Goal: Transaction & Acquisition: Purchase product/service

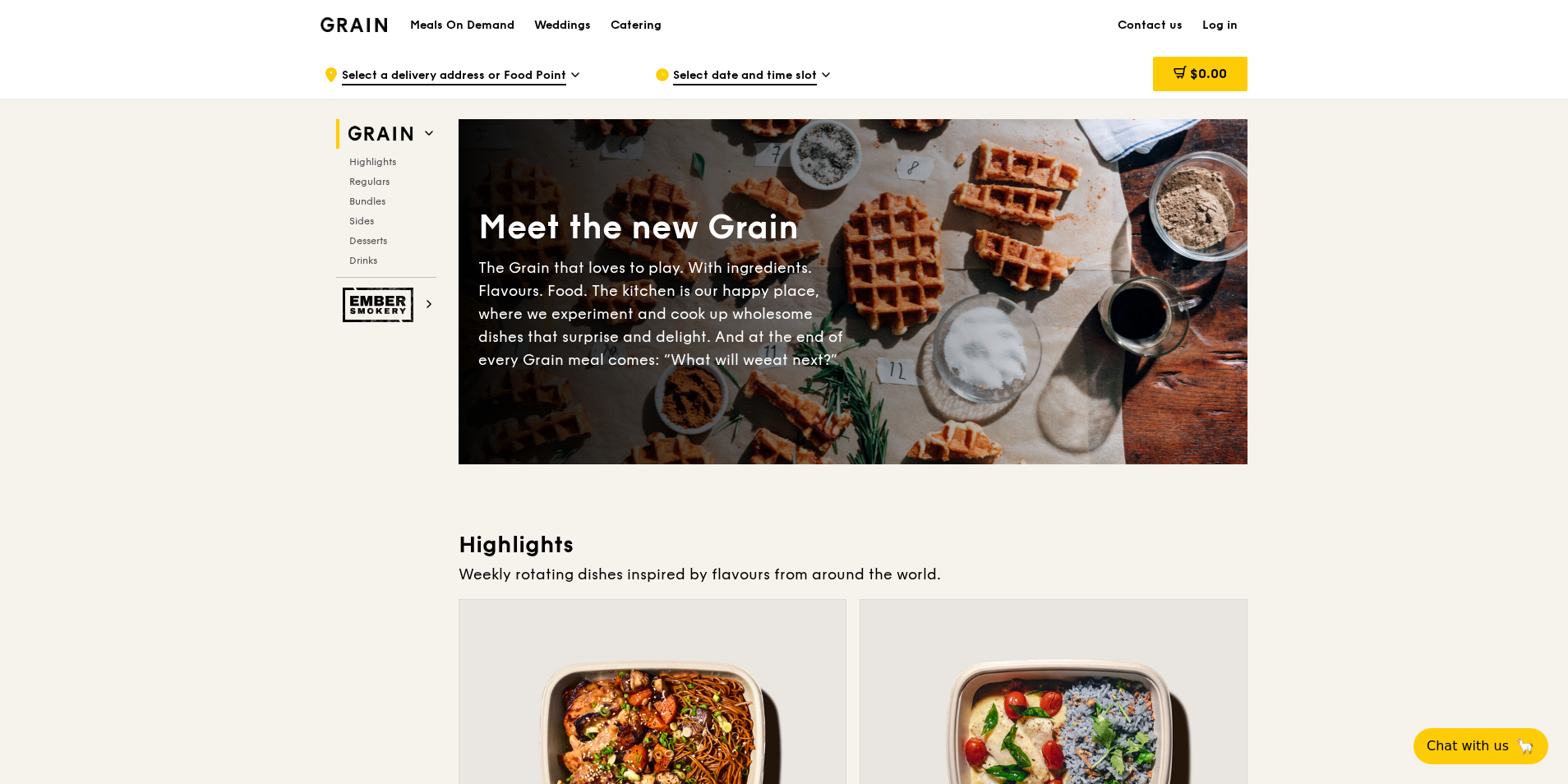
click at [1225, 24] on link "Log in" at bounding box center [1220, 25] width 55 height 49
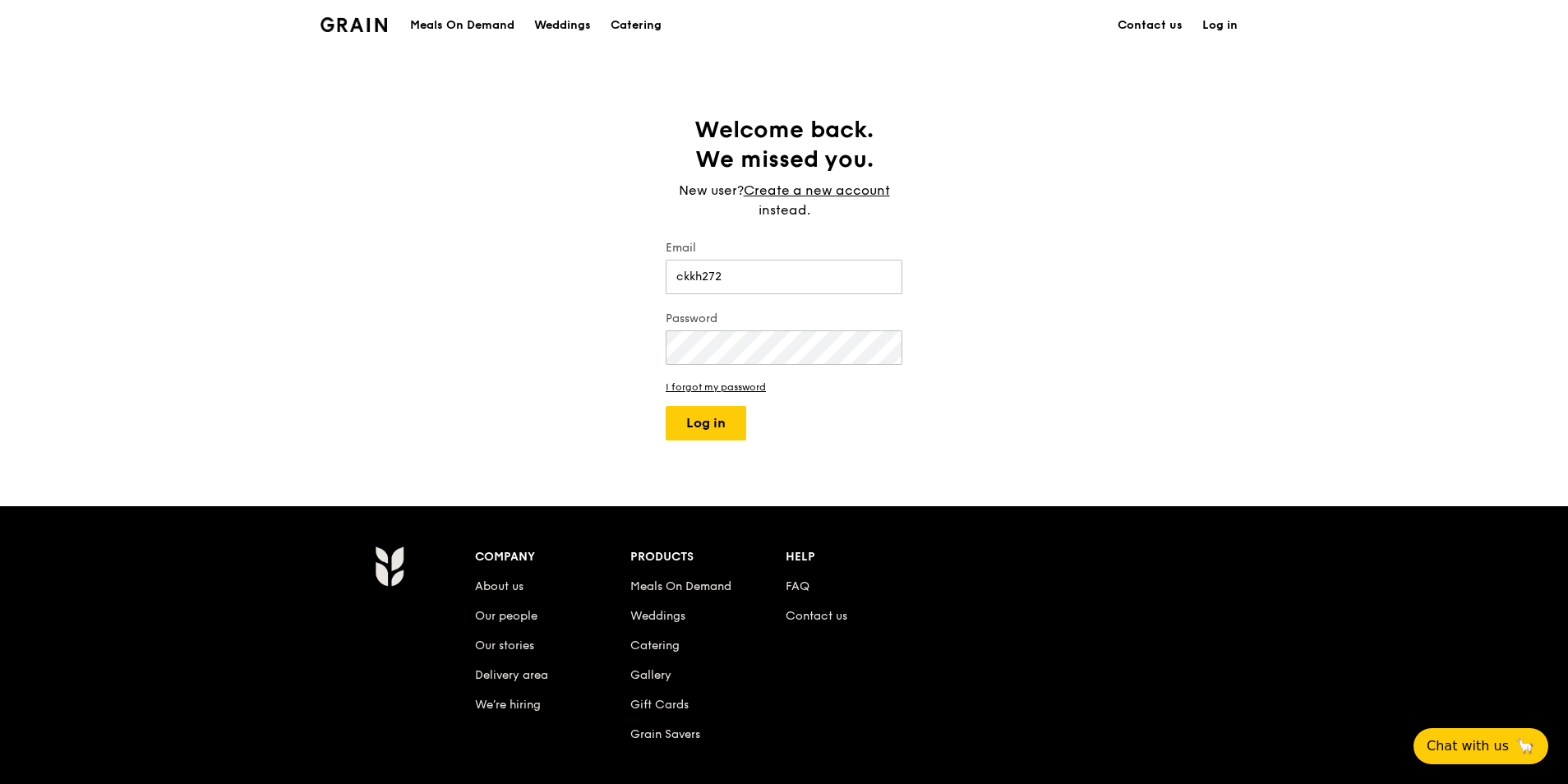
type input "[EMAIL_ADDRESS][DOMAIN_NAME]"
click at [666, 406] on button "Log in" at bounding box center [706, 423] width 81 height 34
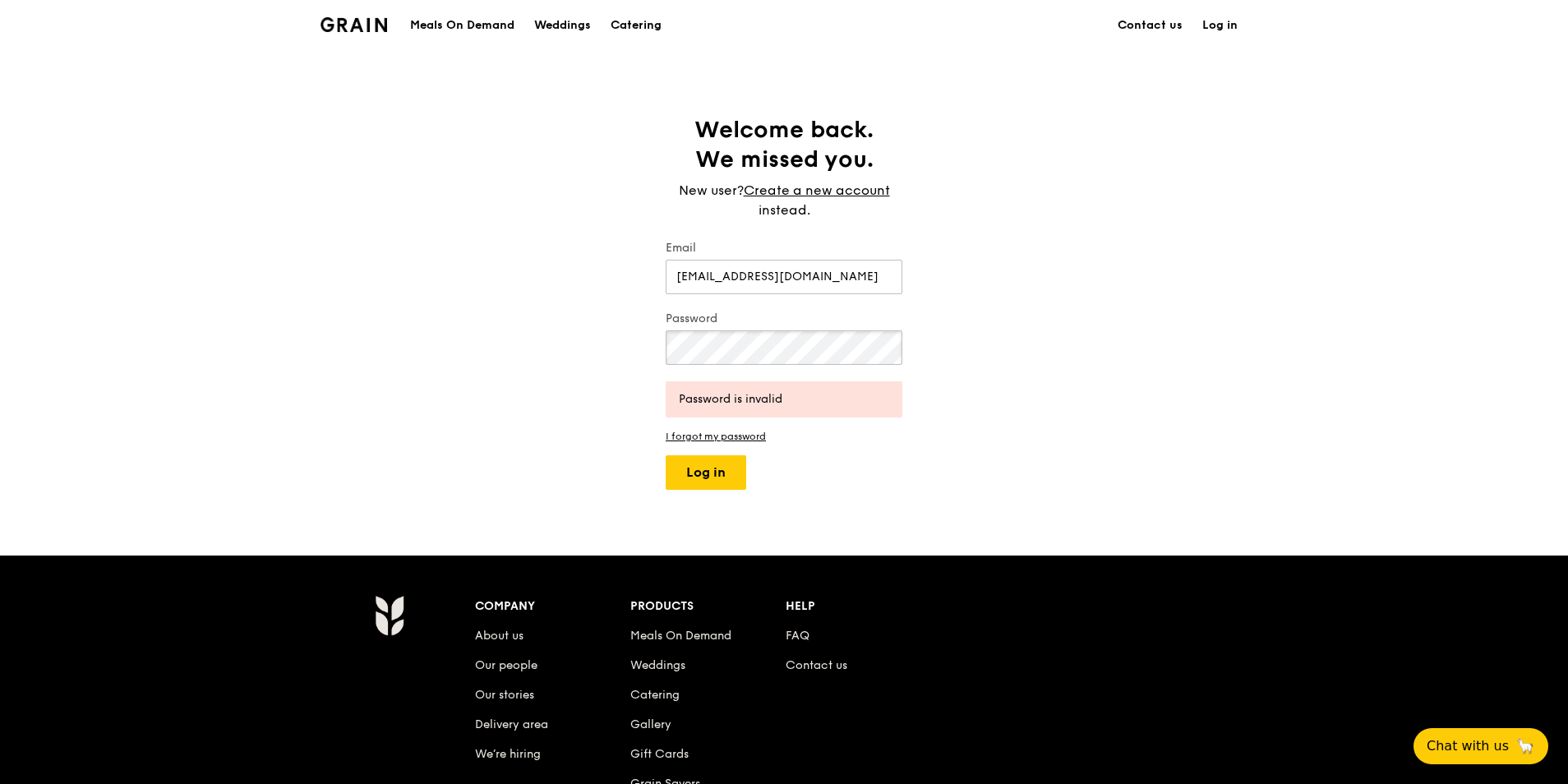
click at [666, 455] on button "Log in" at bounding box center [706, 473] width 81 height 34
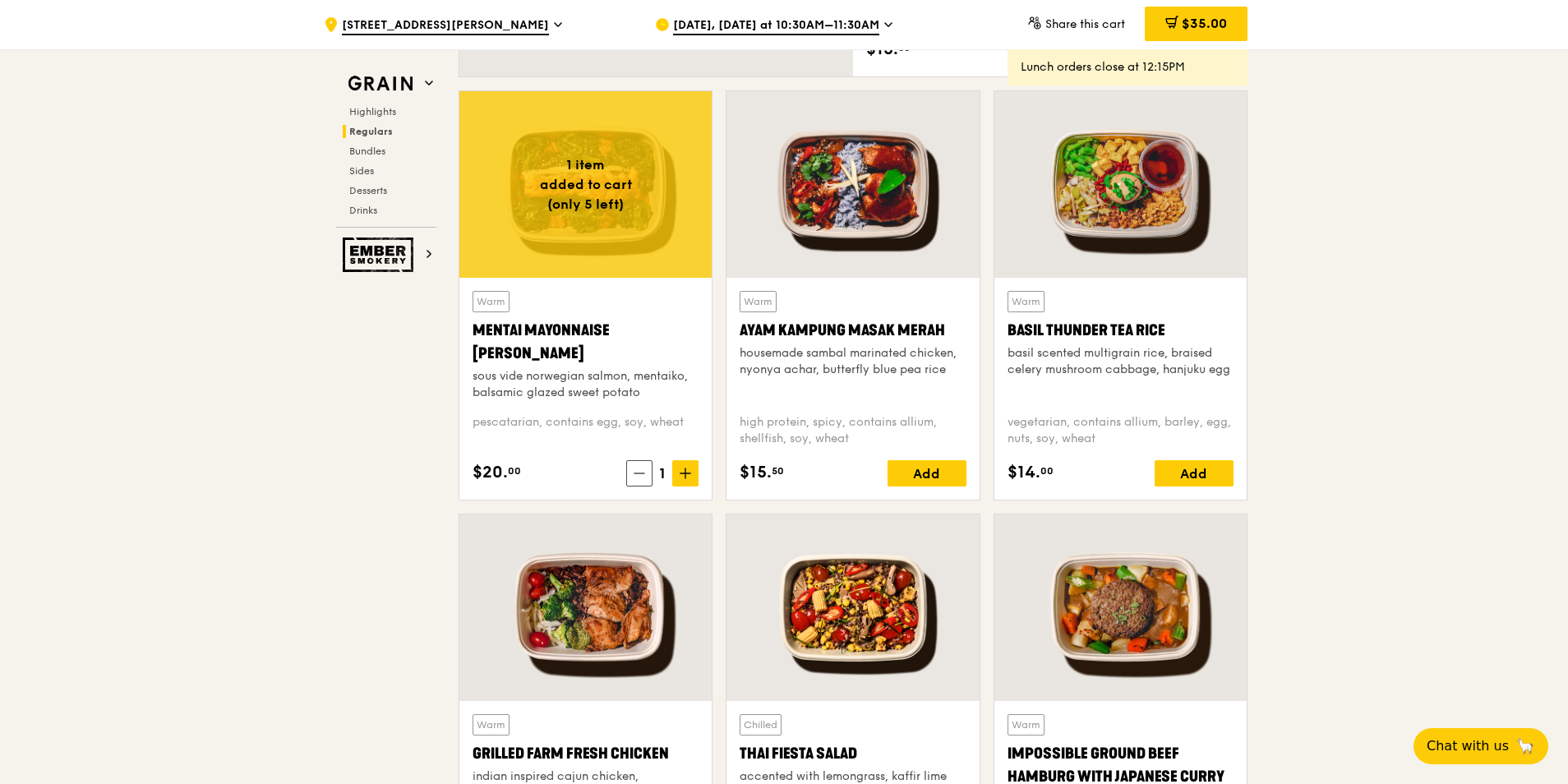
scroll to position [1397, 0]
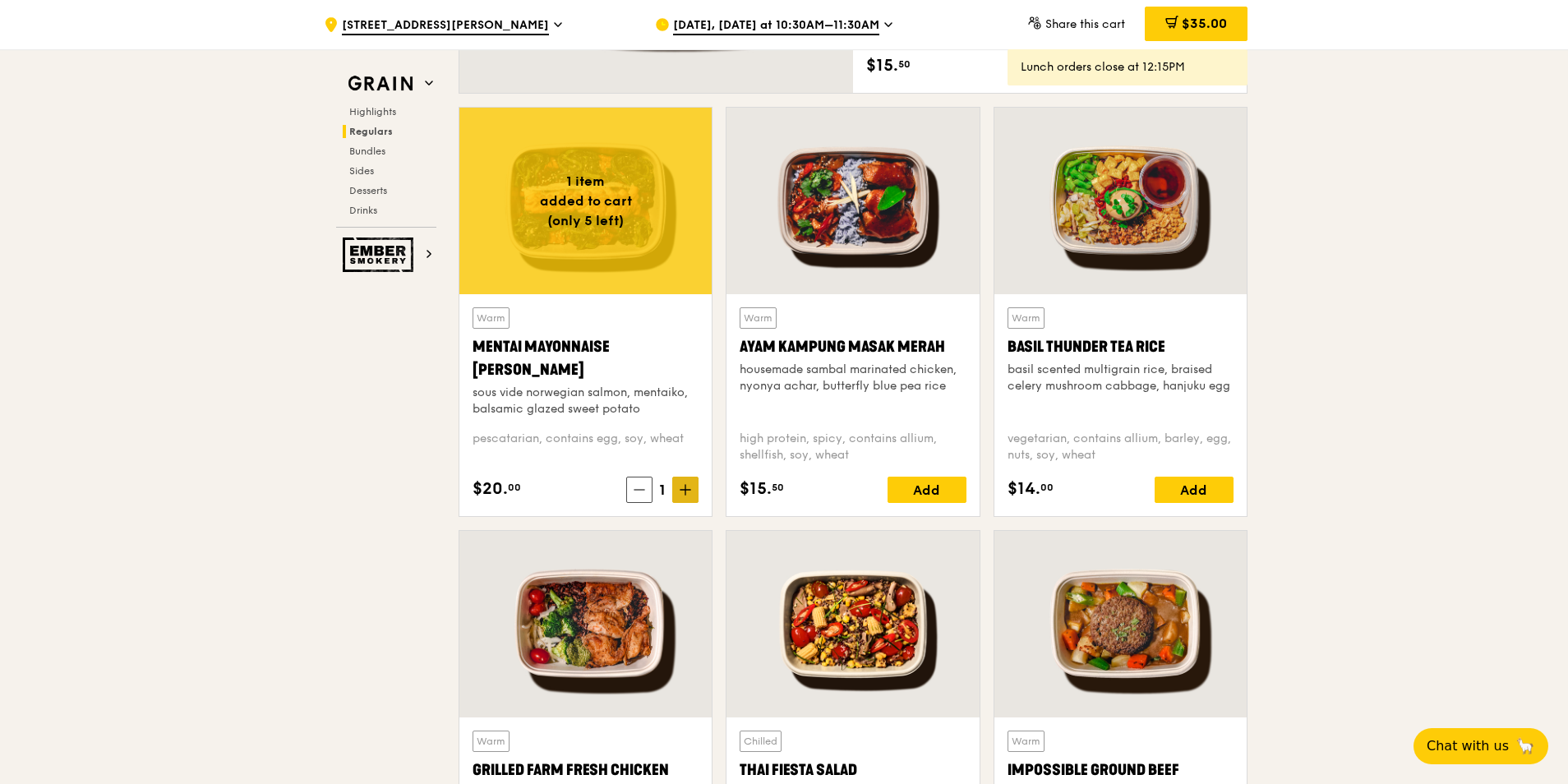
click at [681, 501] on span at bounding box center [685, 489] width 26 height 26
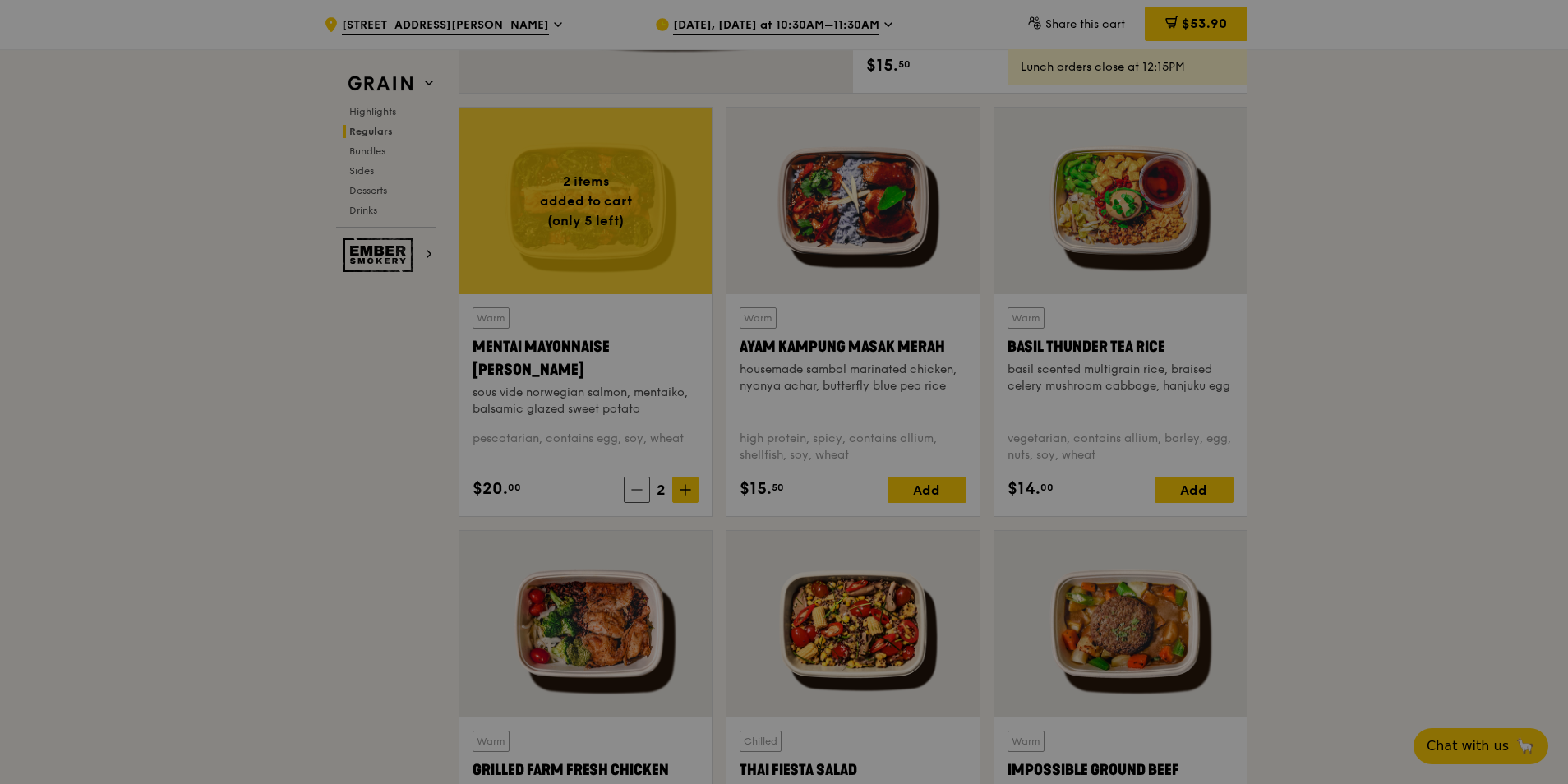
type input "2"
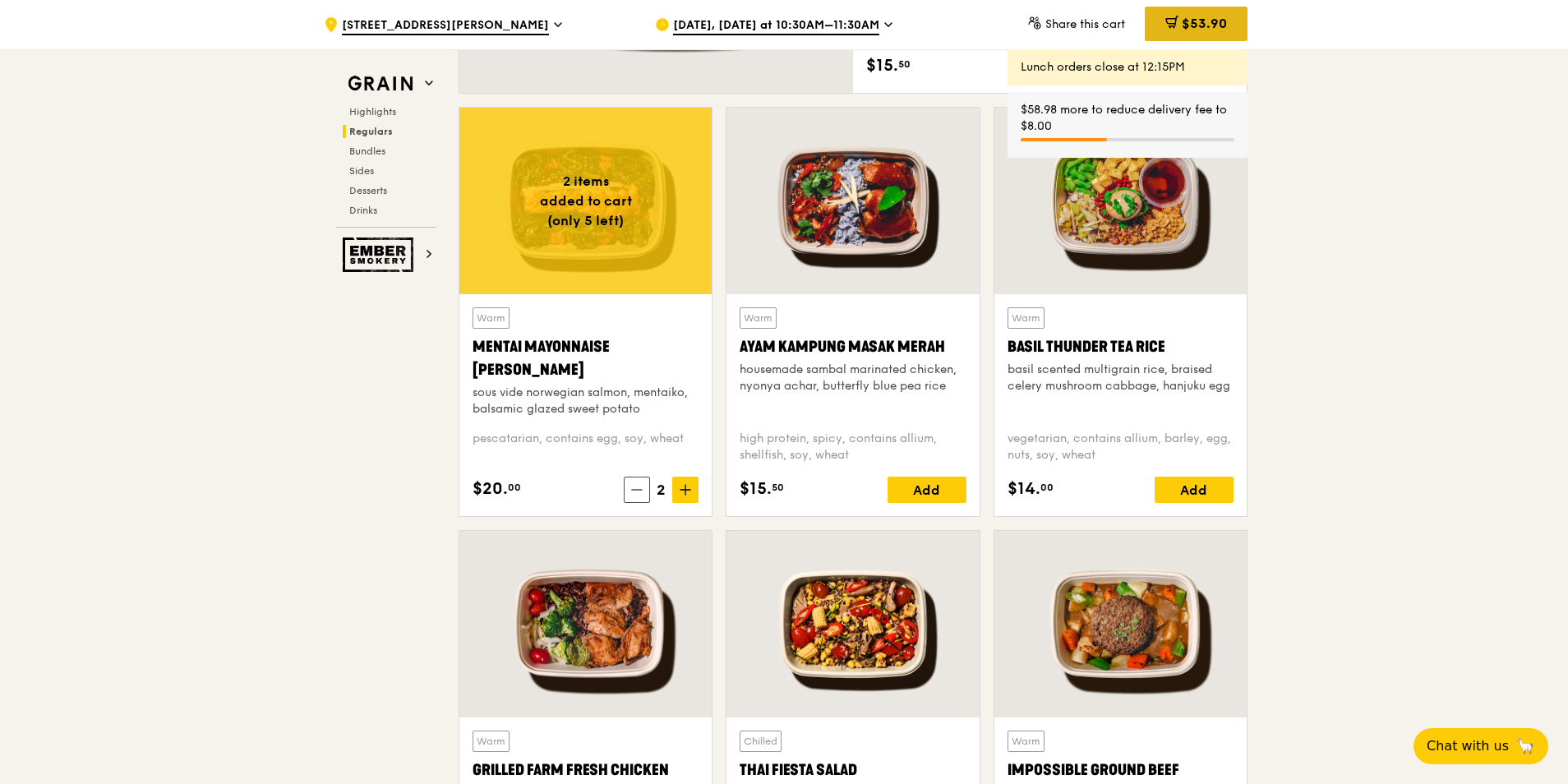
click at [1207, 24] on span "$53.90" at bounding box center [1205, 23] width 45 height 15
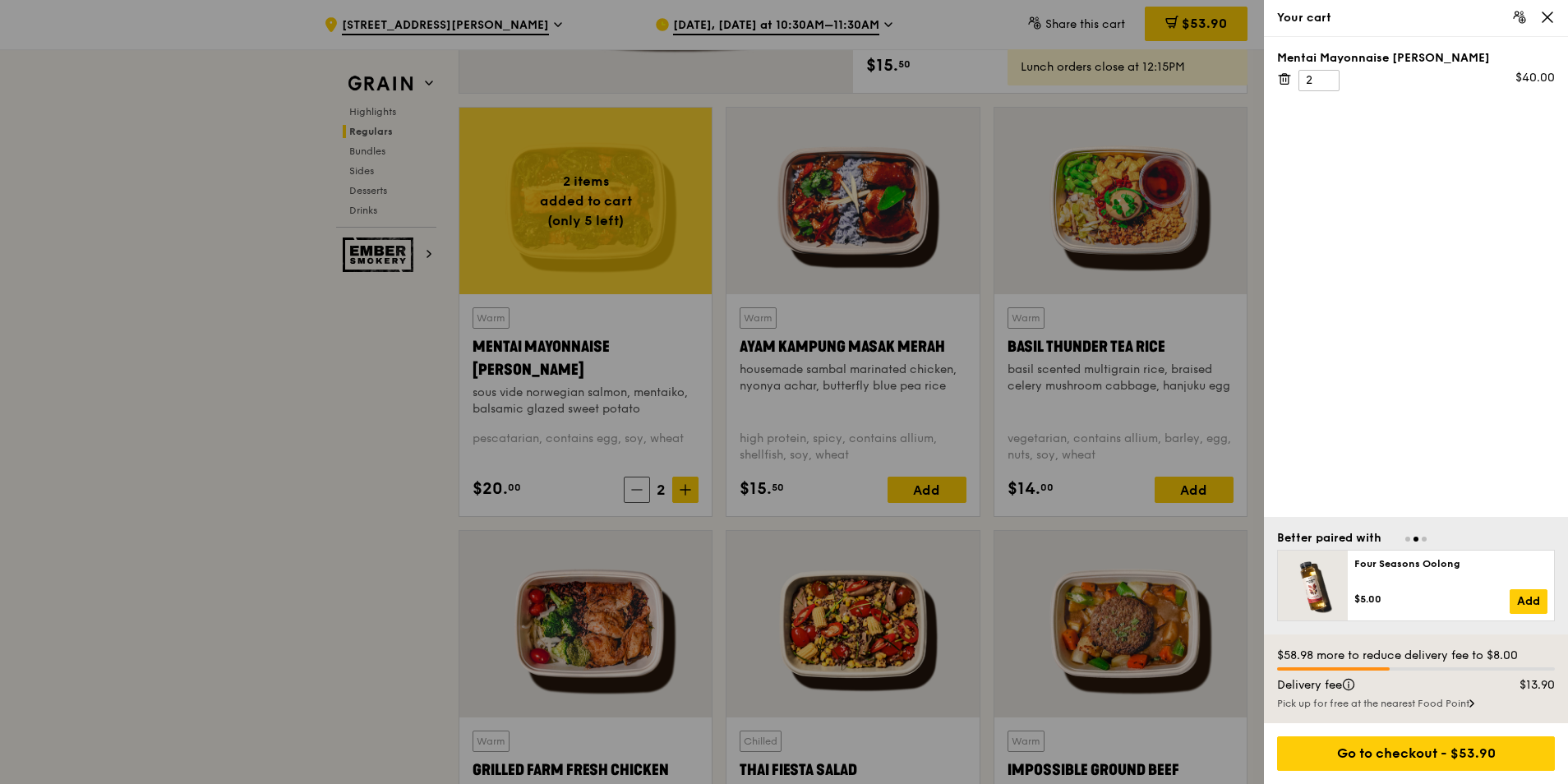
click at [1284, 79] on icon at bounding box center [1284, 79] width 14 height 14
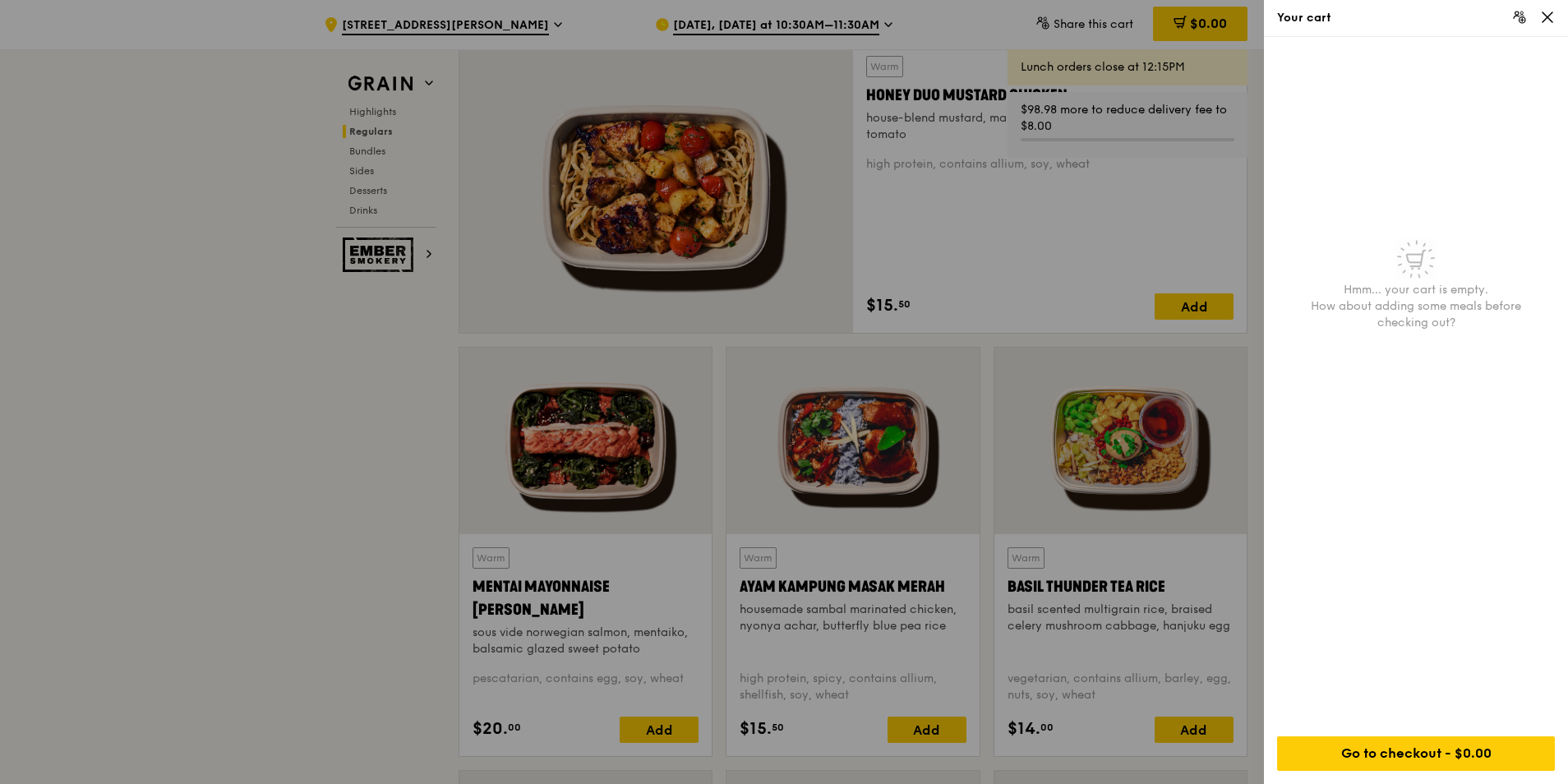
scroll to position [1150, 0]
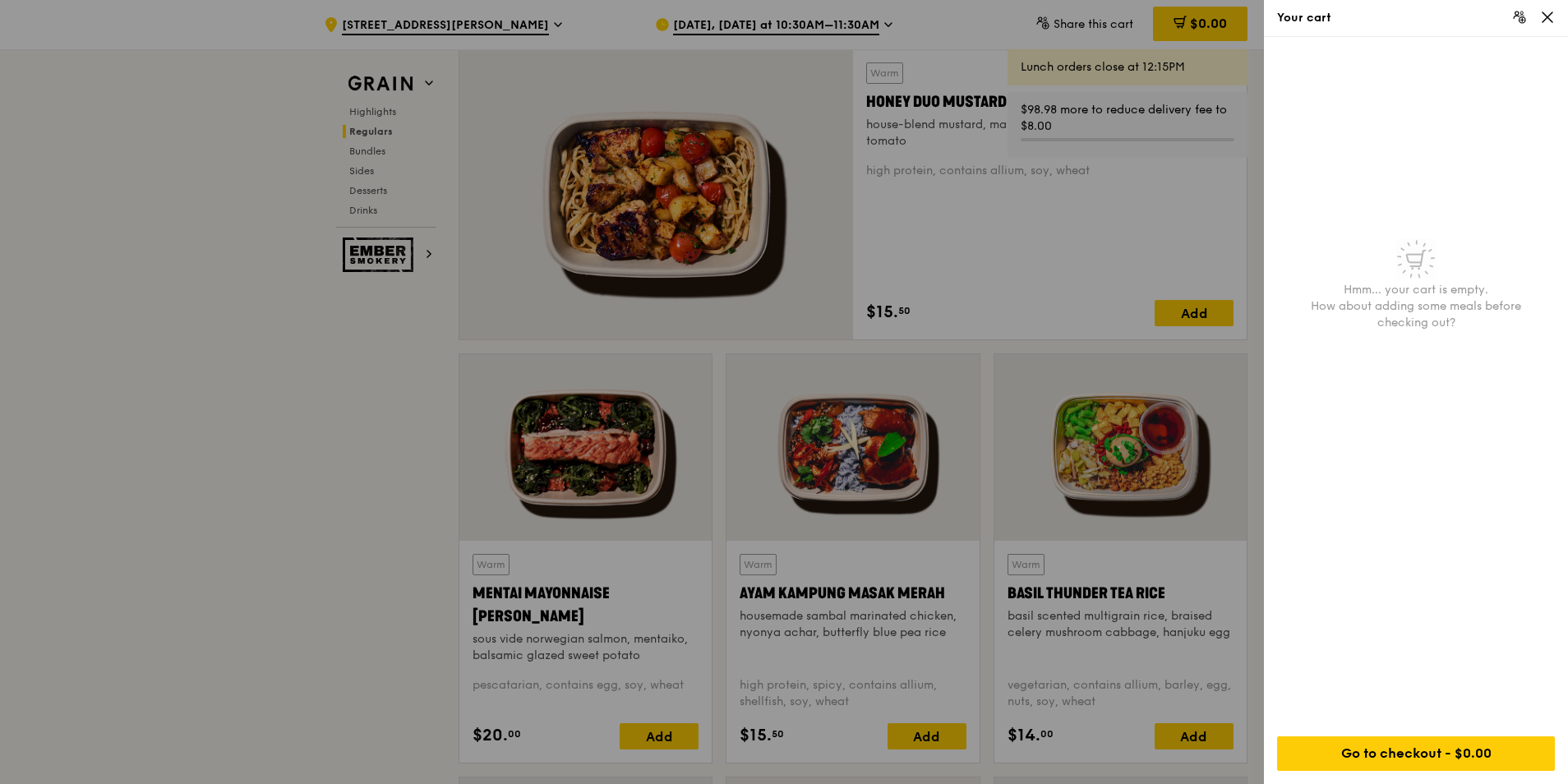
click at [649, 737] on div at bounding box center [784, 392] width 1568 height 784
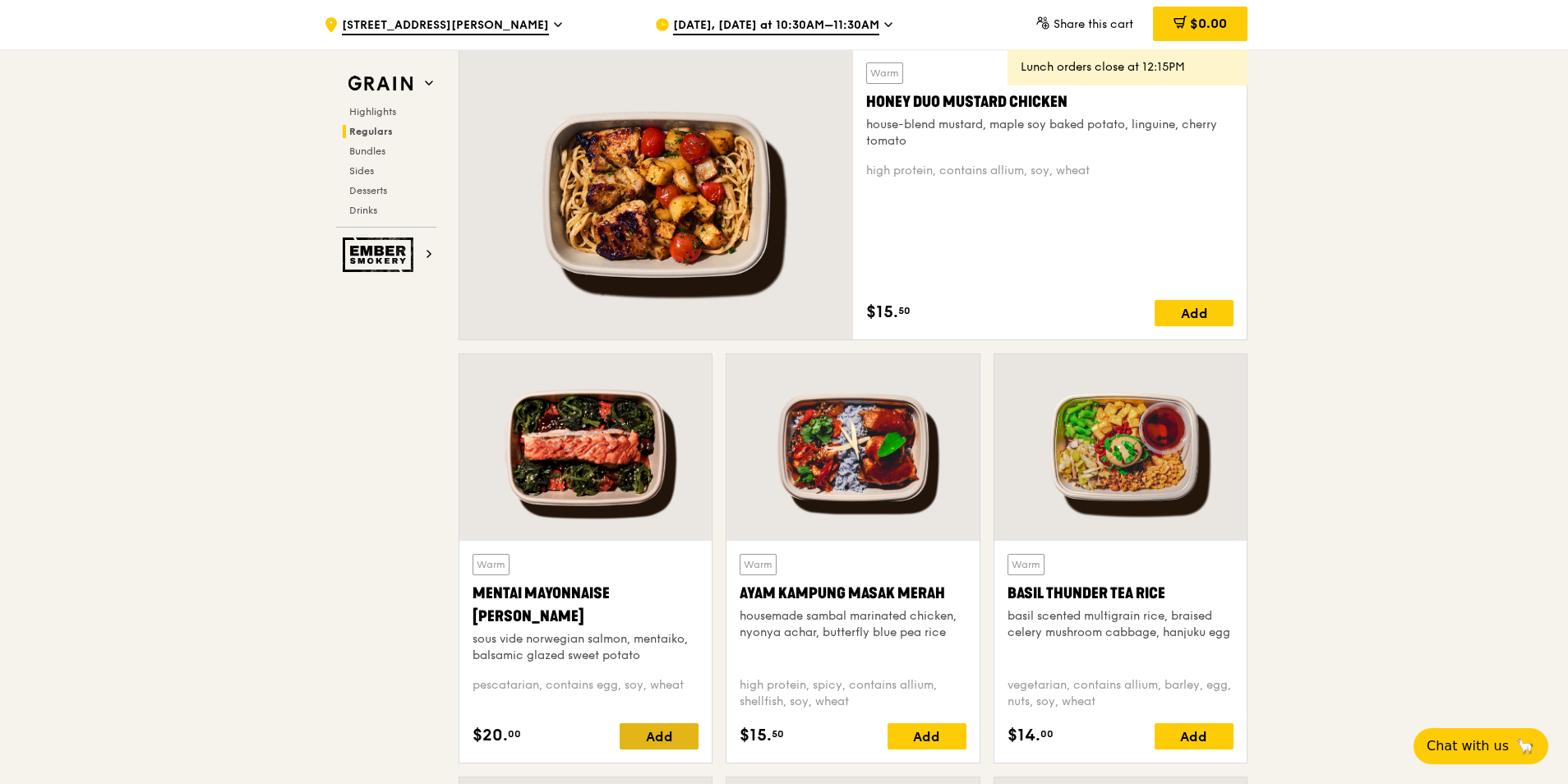
click at [652, 734] on div "Add" at bounding box center [659, 736] width 79 height 26
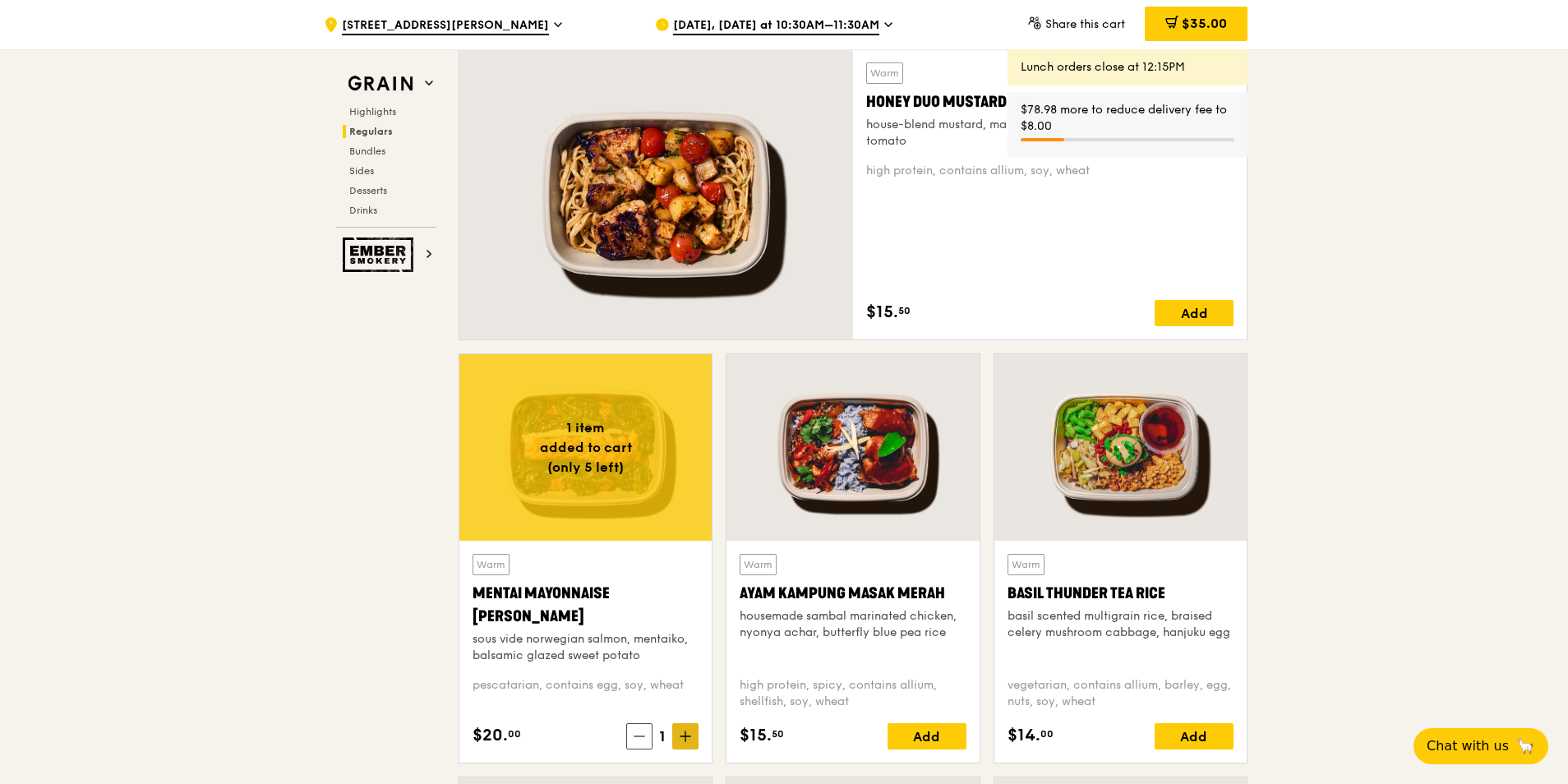
click at [684, 744] on span at bounding box center [685, 736] width 26 height 26
click at [1190, 30] on span "$53.90" at bounding box center [1205, 23] width 45 height 15
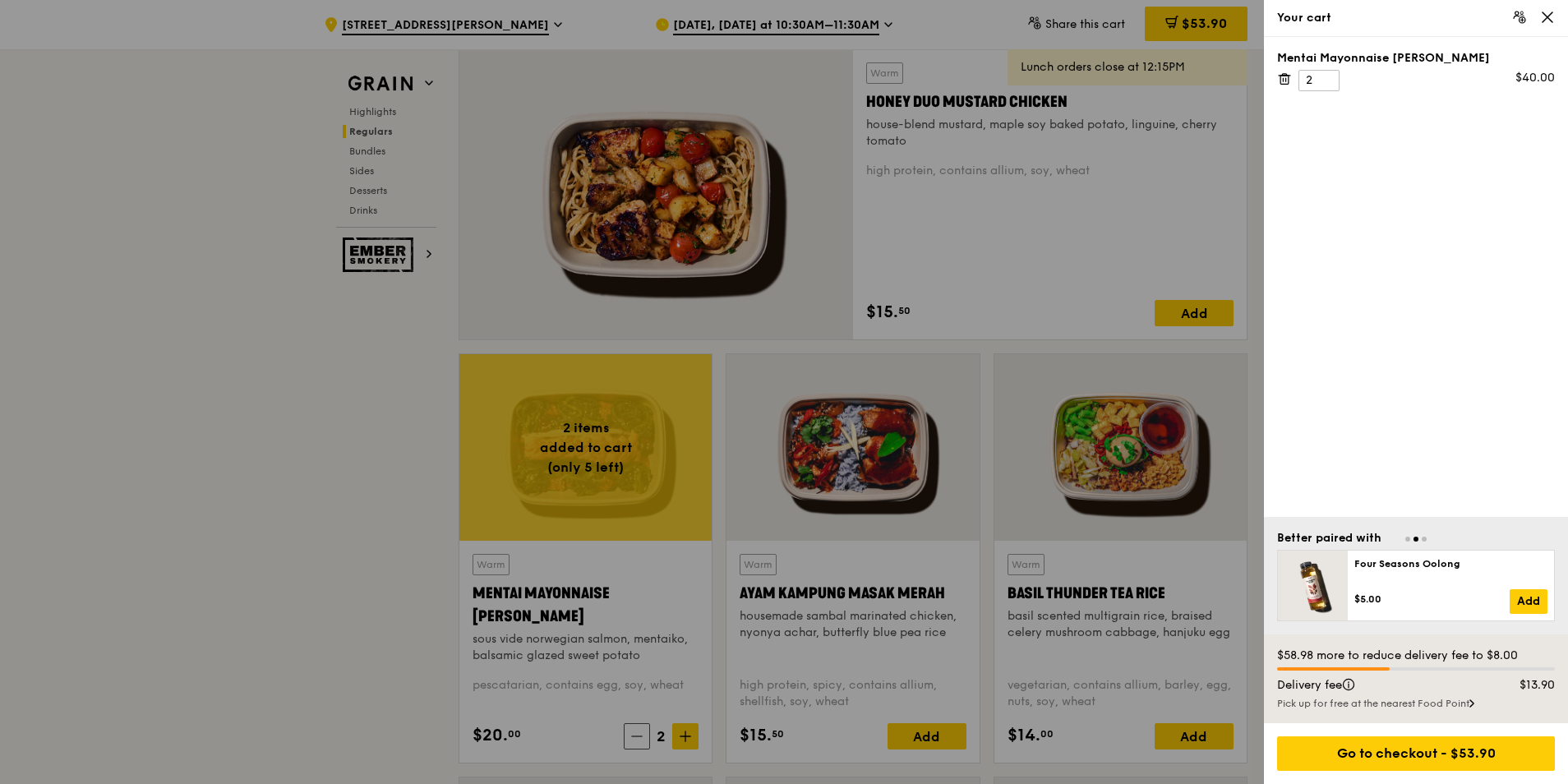
click at [1530, 672] on div "$58.98 more to reduce delivery fee to $8.00 Delivery fee $13.90 Pick up for fre…" at bounding box center [1417, 679] width 304 height 89
click at [1351, 674] on div "$58.98 more to reduce delivery fee to $8.00 Delivery fee $13.90 Pick up for fre…" at bounding box center [1417, 679] width 304 height 89
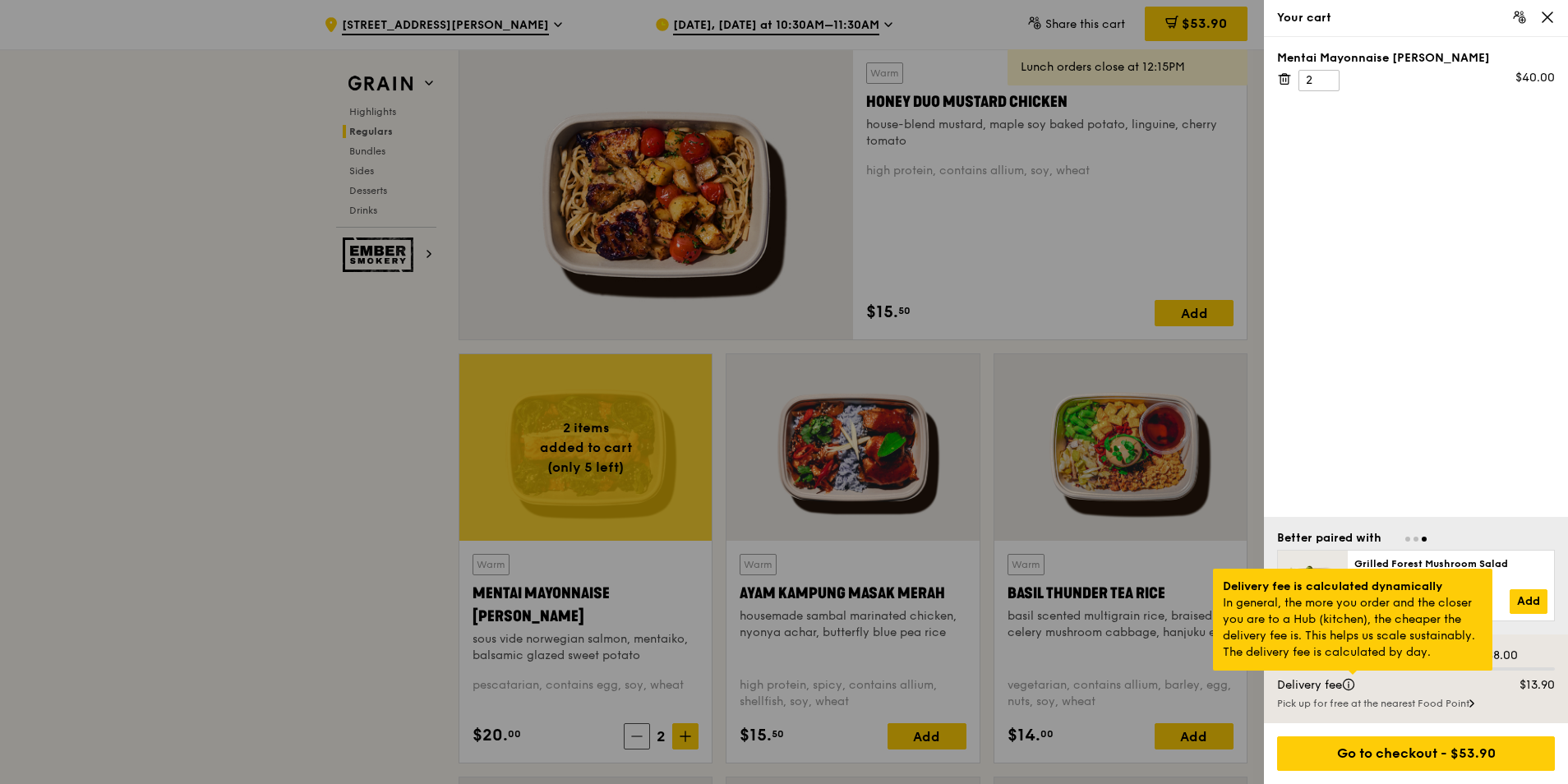
click at [1349, 674] on div at bounding box center [1352, 672] width 8 height 5
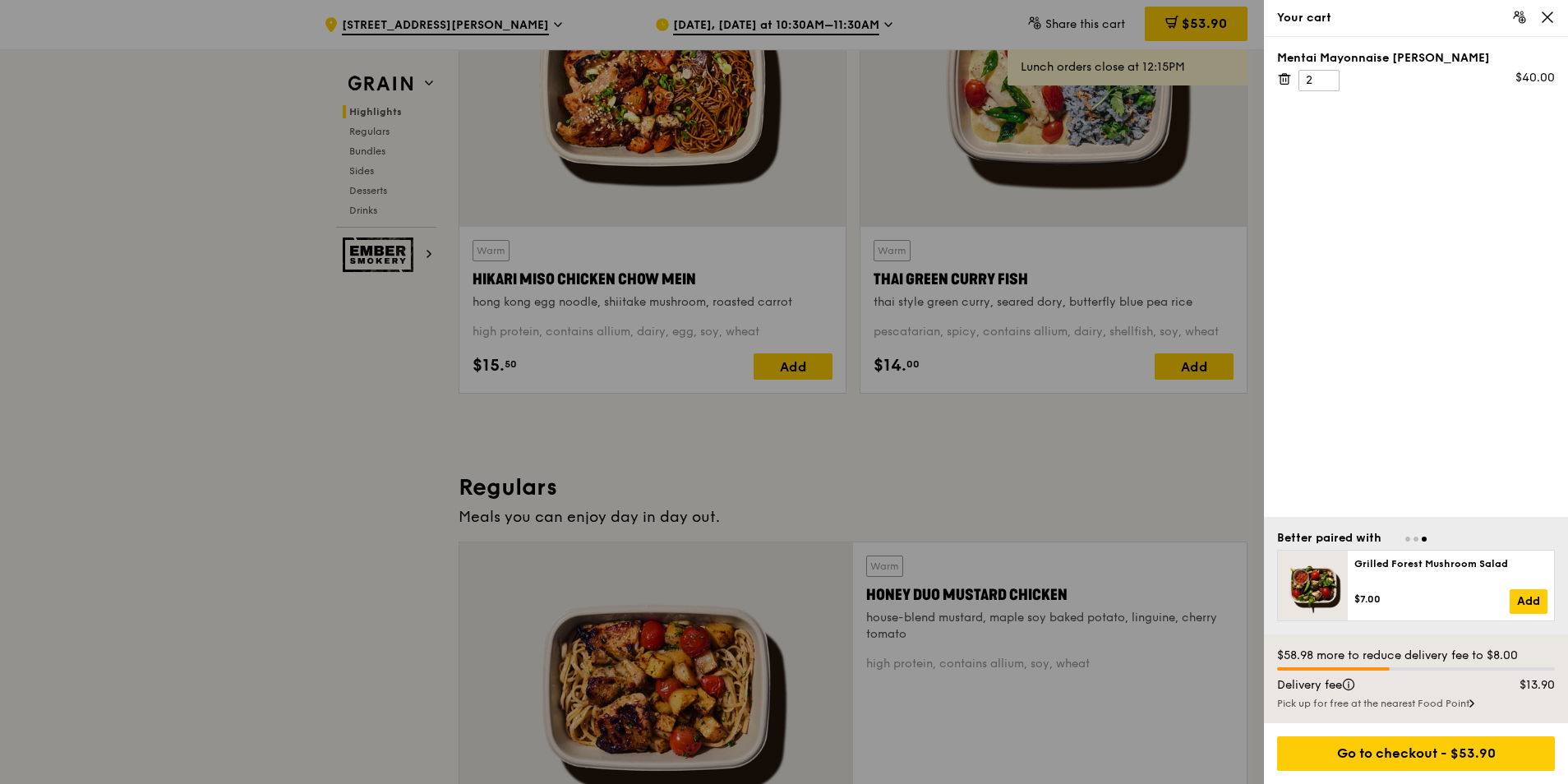
scroll to position [82, 0]
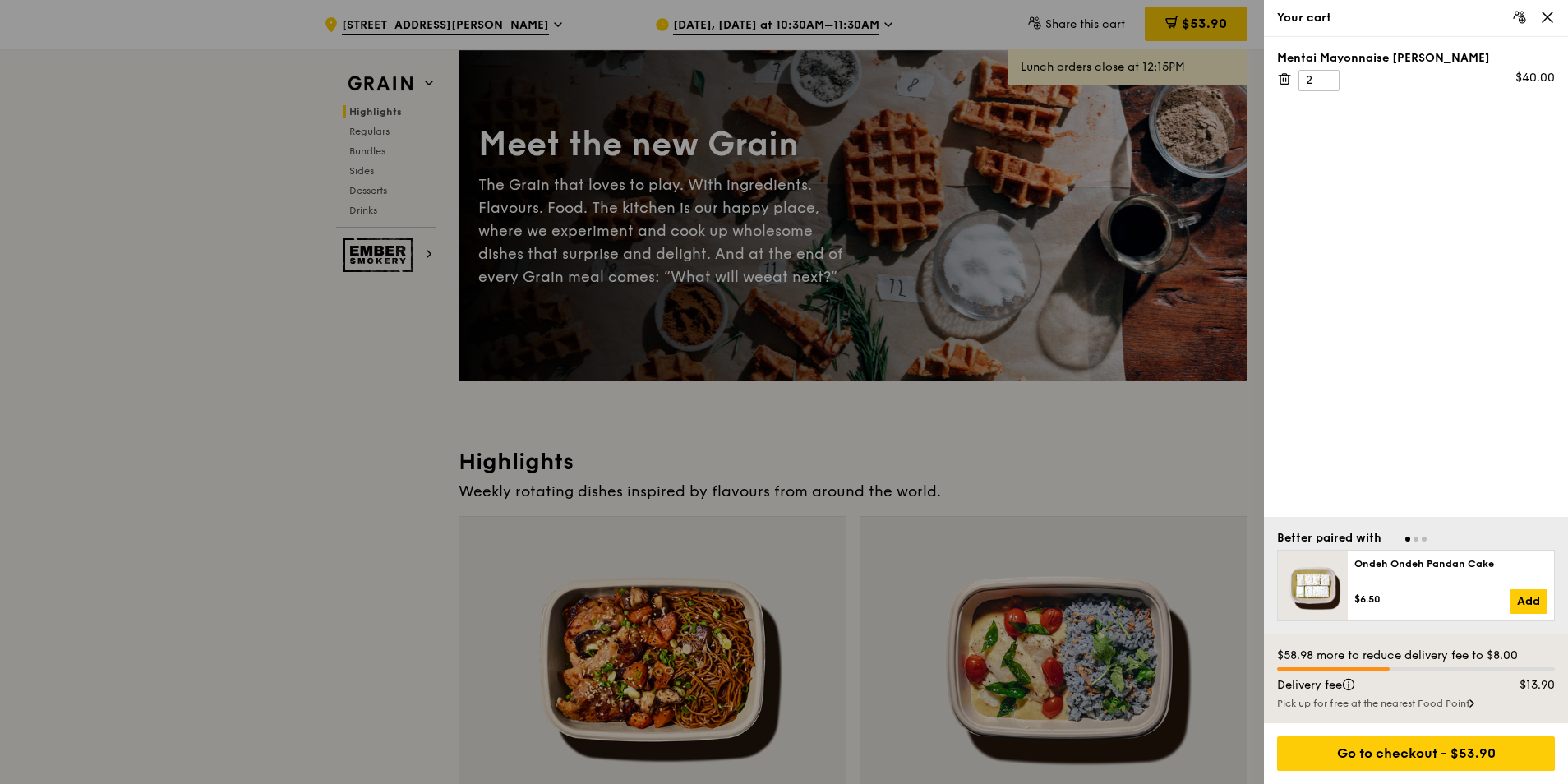
click at [1544, 18] on icon at bounding box center [1548, 17] width 14 height 14
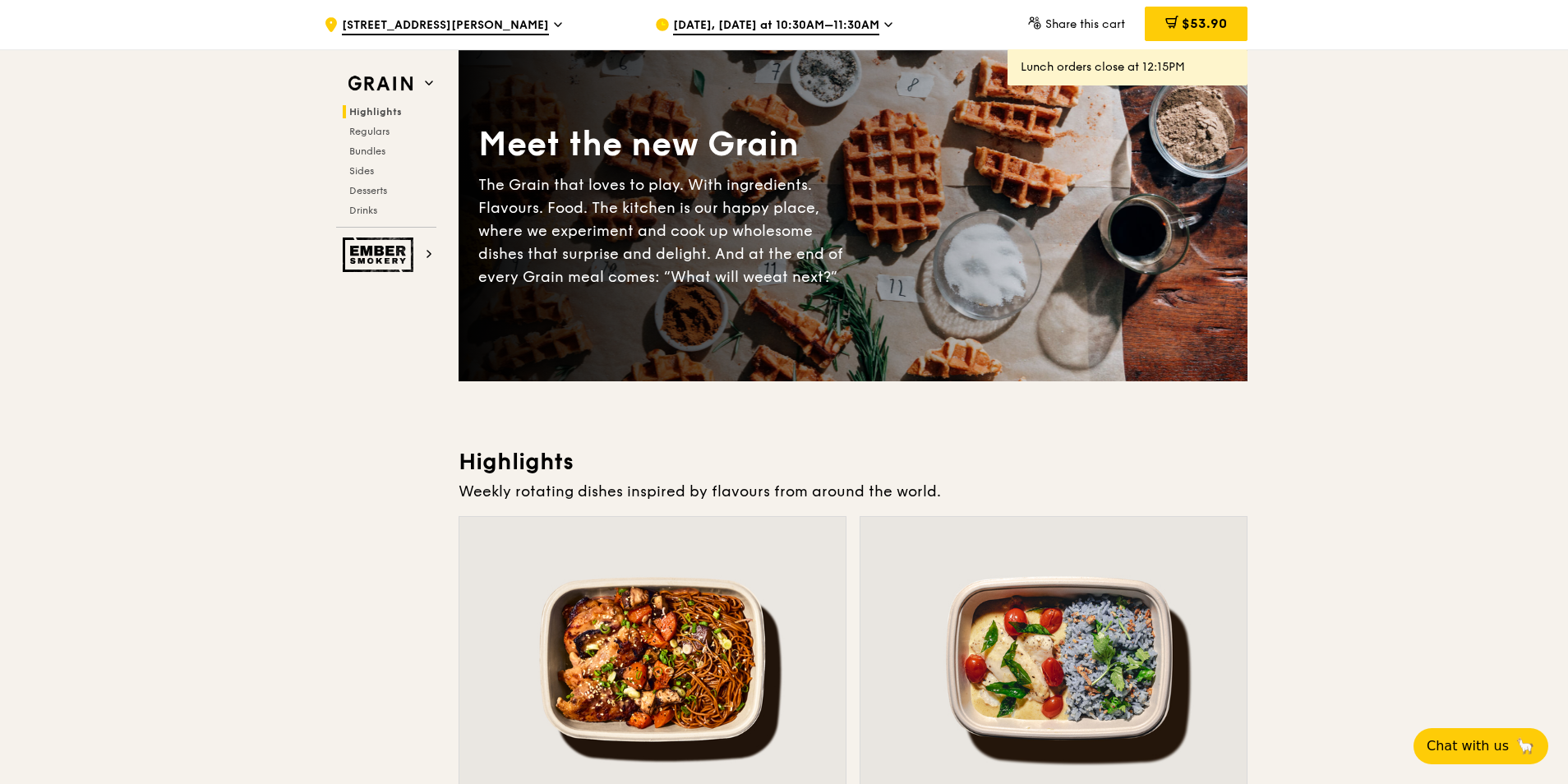
click at [757, 22] on span "[DATE], [DATE] at 10:30AM–11:30AM" at bounding box center [776, 26] width 207 height 18
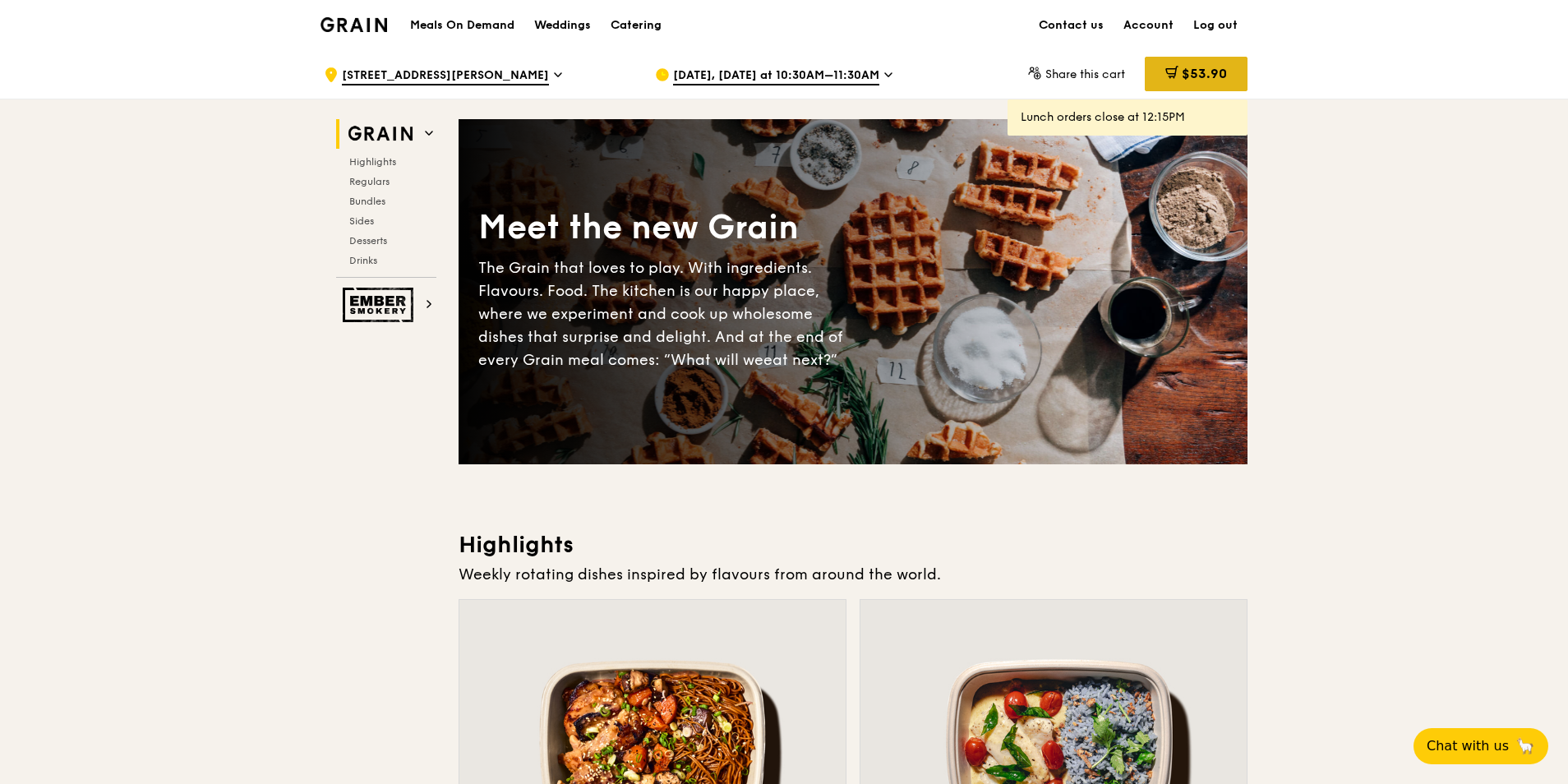
click at [1191, 83] on div "$53.90" at bounding box center [1196, 74] width 102 height 34
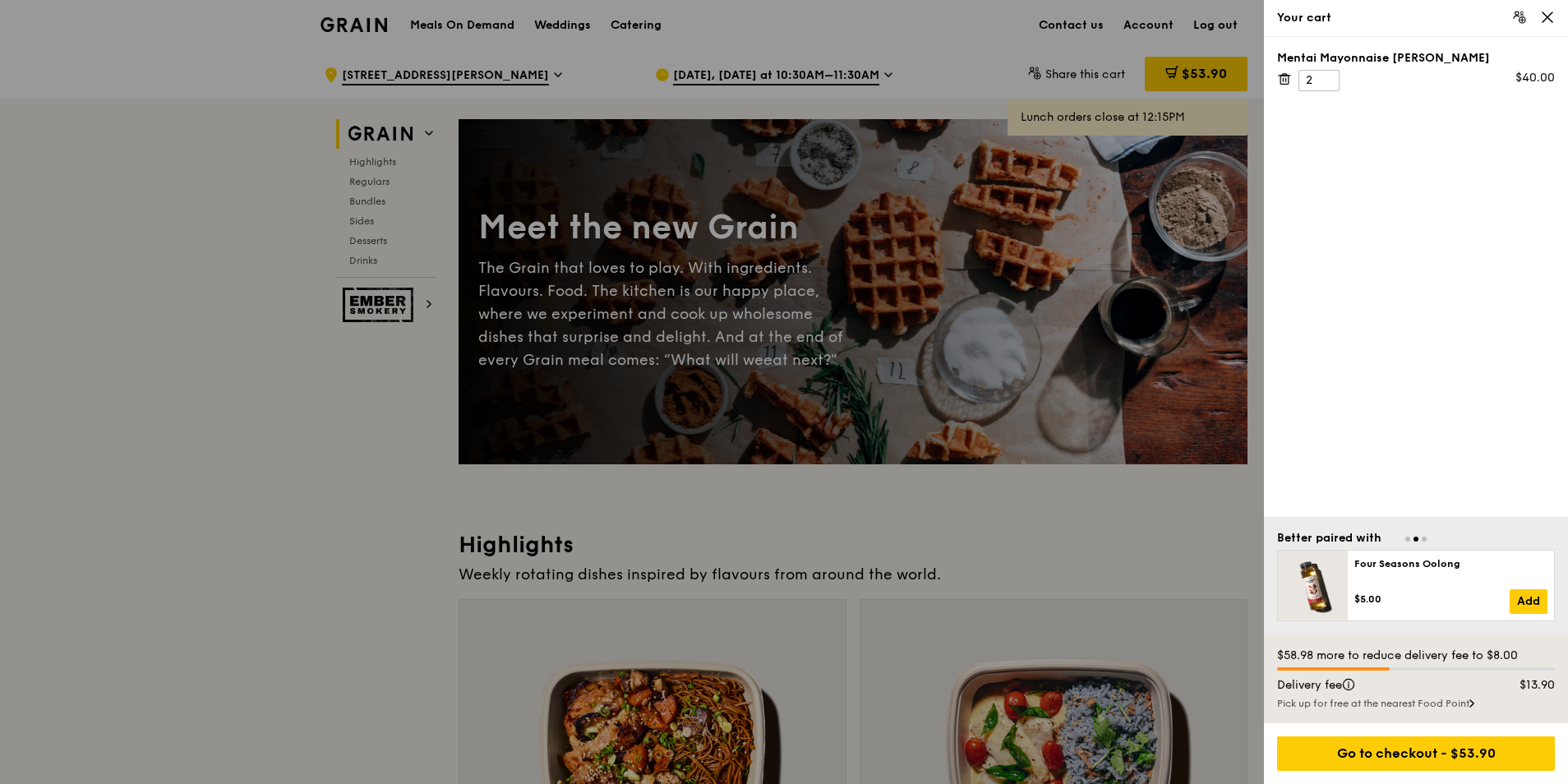
click at [1469, 703] on div "Pick up for free at the nearest Food Point" at bounding box center [1416, 703] width 278 height 14
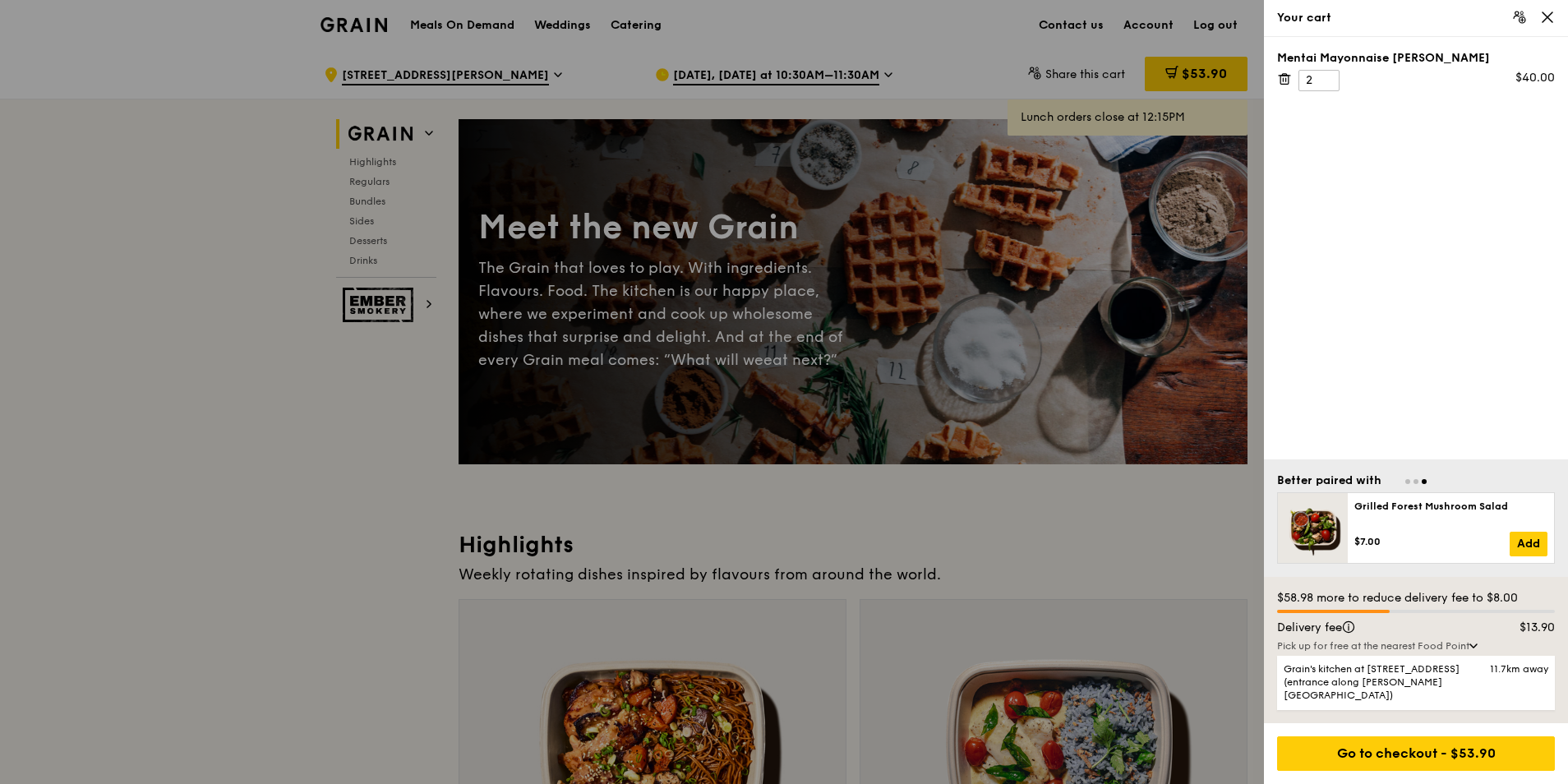
click at [1481, 653] on div "Pick up for free at the nearest Food Point" at bounding box center [1416, 645] width 278 height 14
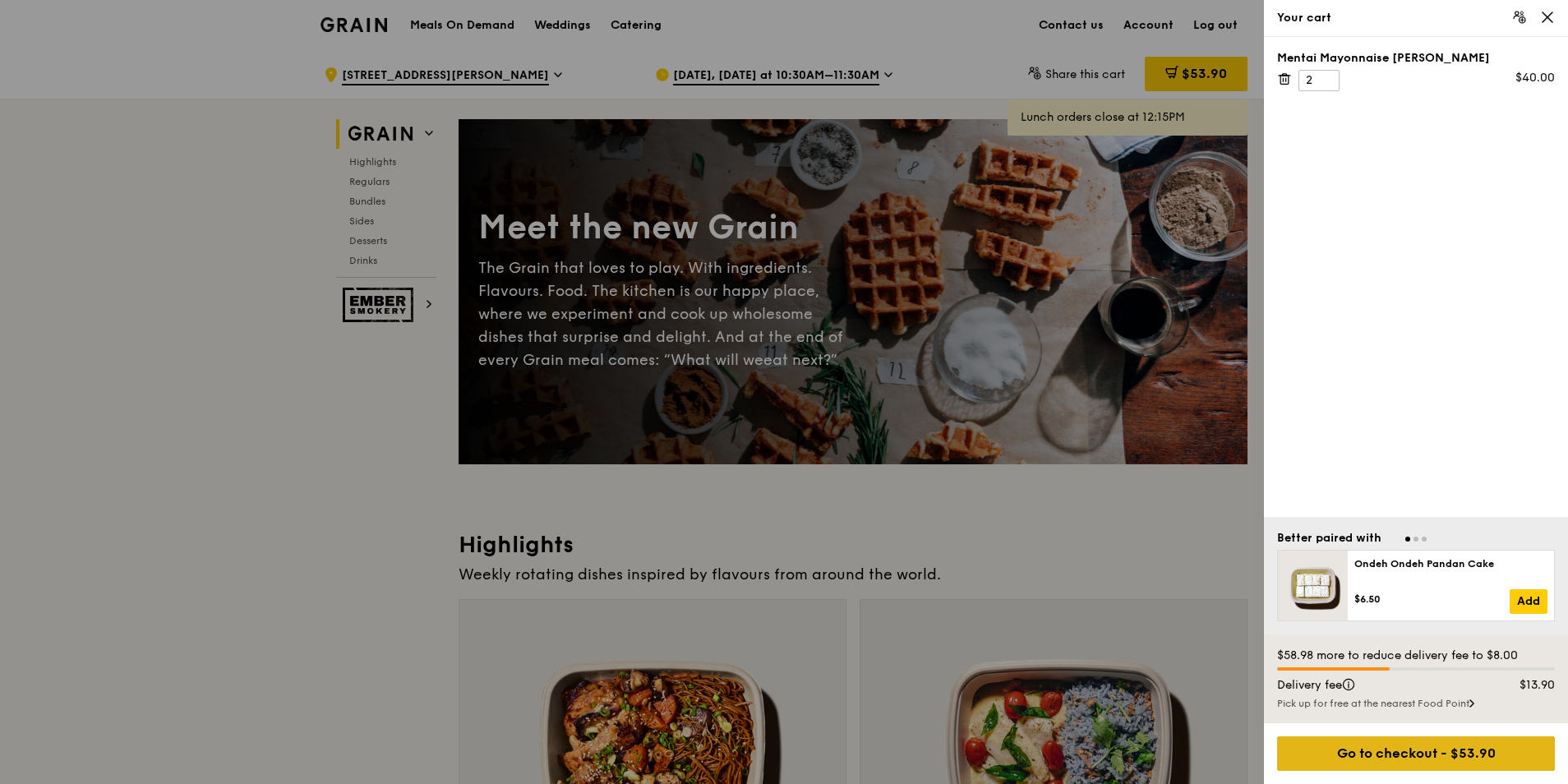
click at [1443, 749] on div "Go to checkout - $53.90" at bounding box center [1416, 753] width 278 height 34
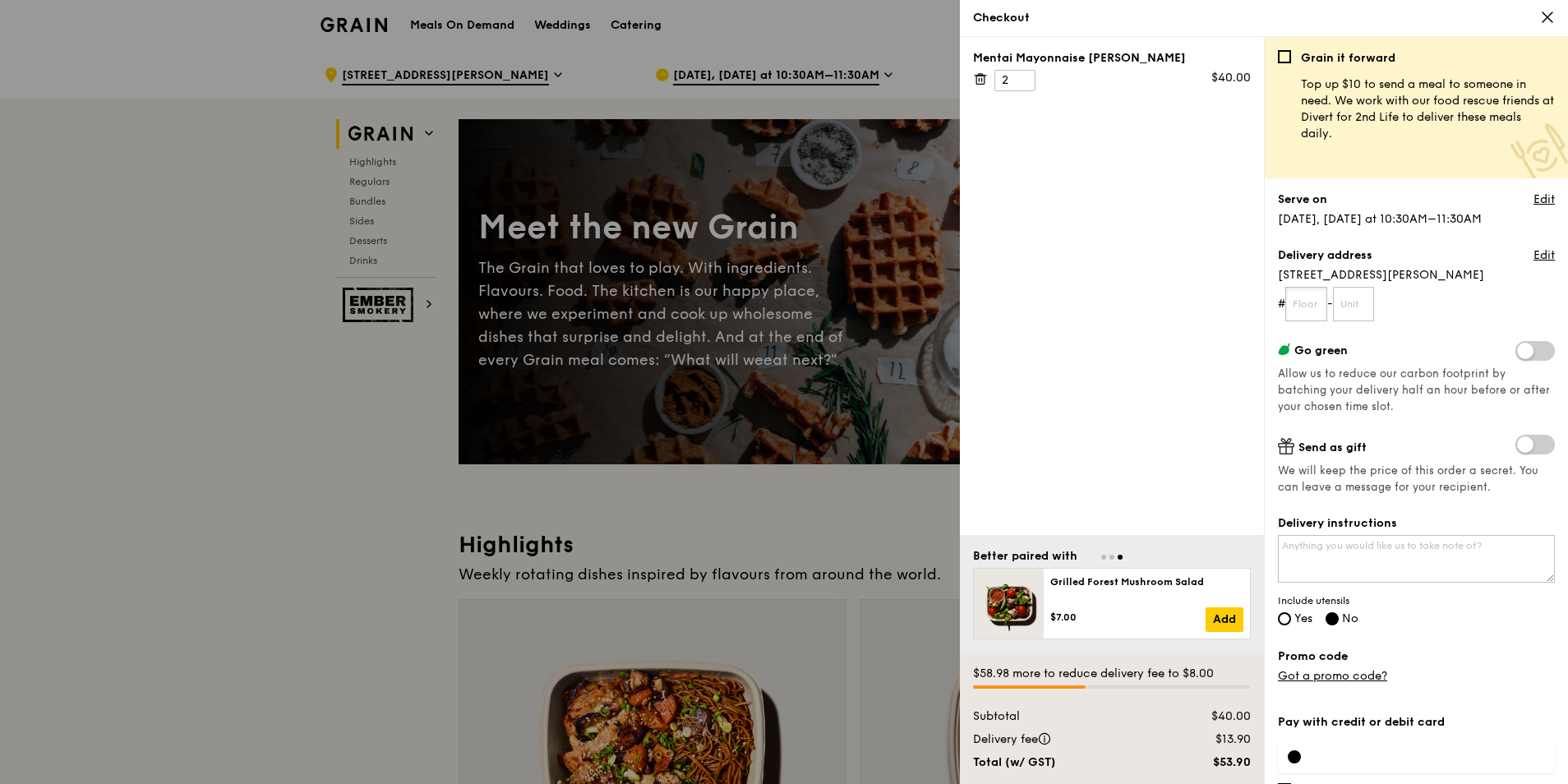
click at [1303, 314] on input "text" at bounding box center [1306, 304] width 42 height 34
click at [1540, 254] on link "Edit" at bounding box center [1544, 255] width 22 height 16
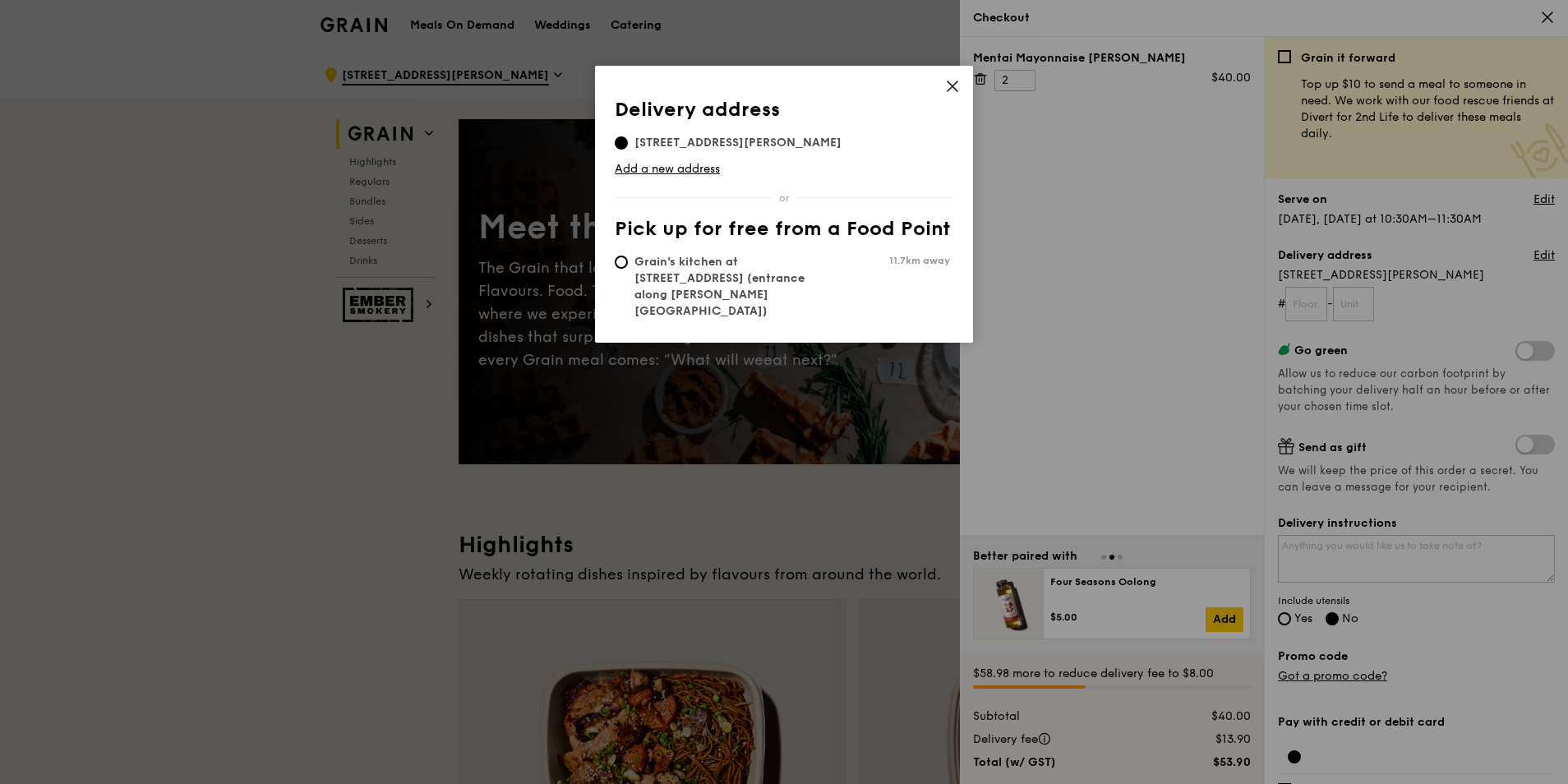
click at [953, 88] on icon at bounding box center [953, 86] width 14 height 14
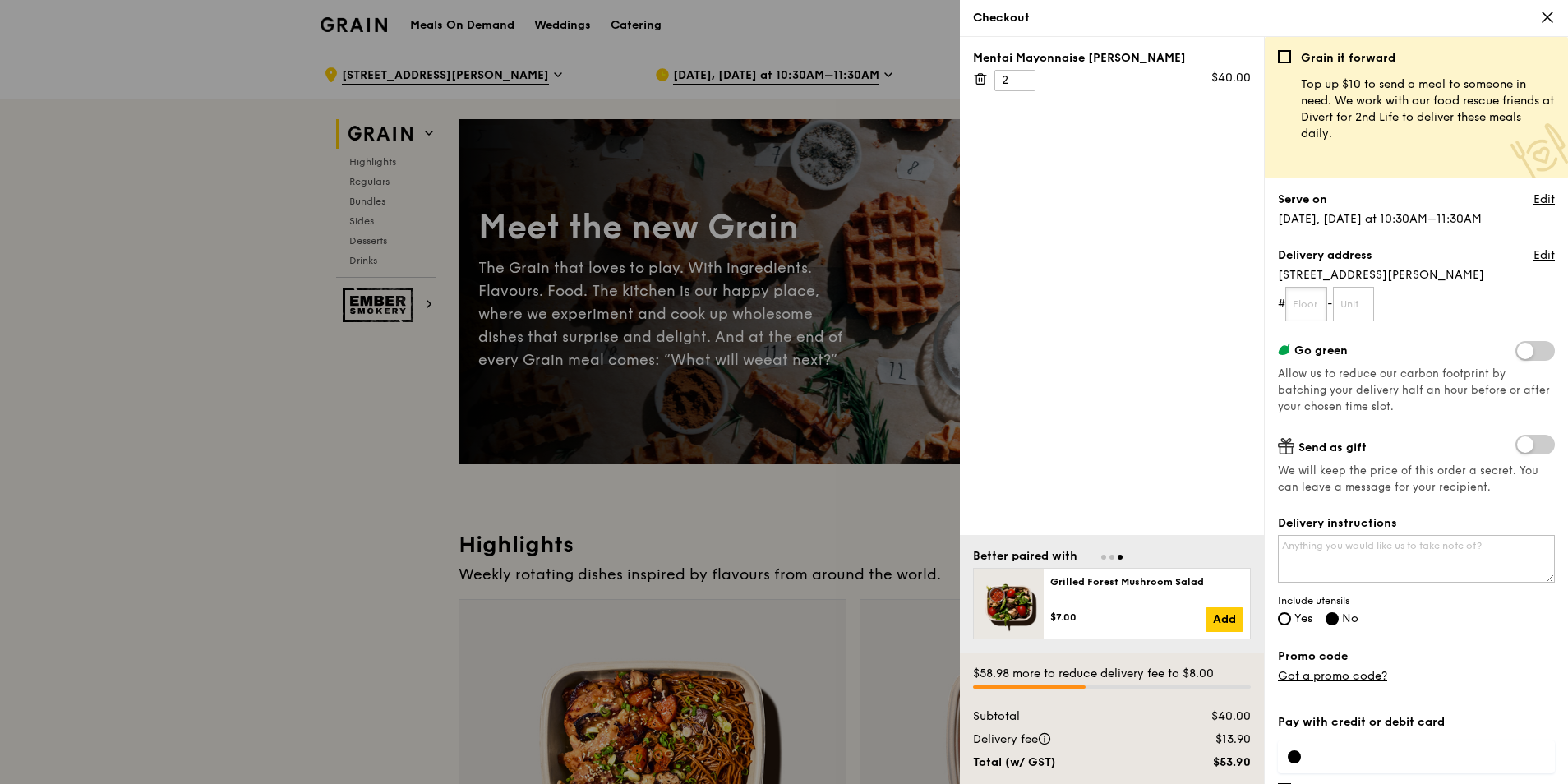
click at [1300, 302] on input "text" at bounding box center [1306, 304] width 42 height 34
click at [1319, 547] on textarea "Delivery instructions" at bounding box center [1417, 559] width 277 height 48
type textarea "Please give me a call @ [PHONE_NUMBER], Crystal. Thanks."
click at [1288, 619] on input "Yes" at bounding box center [1284, 618] width 14 height 14
radio input "true"
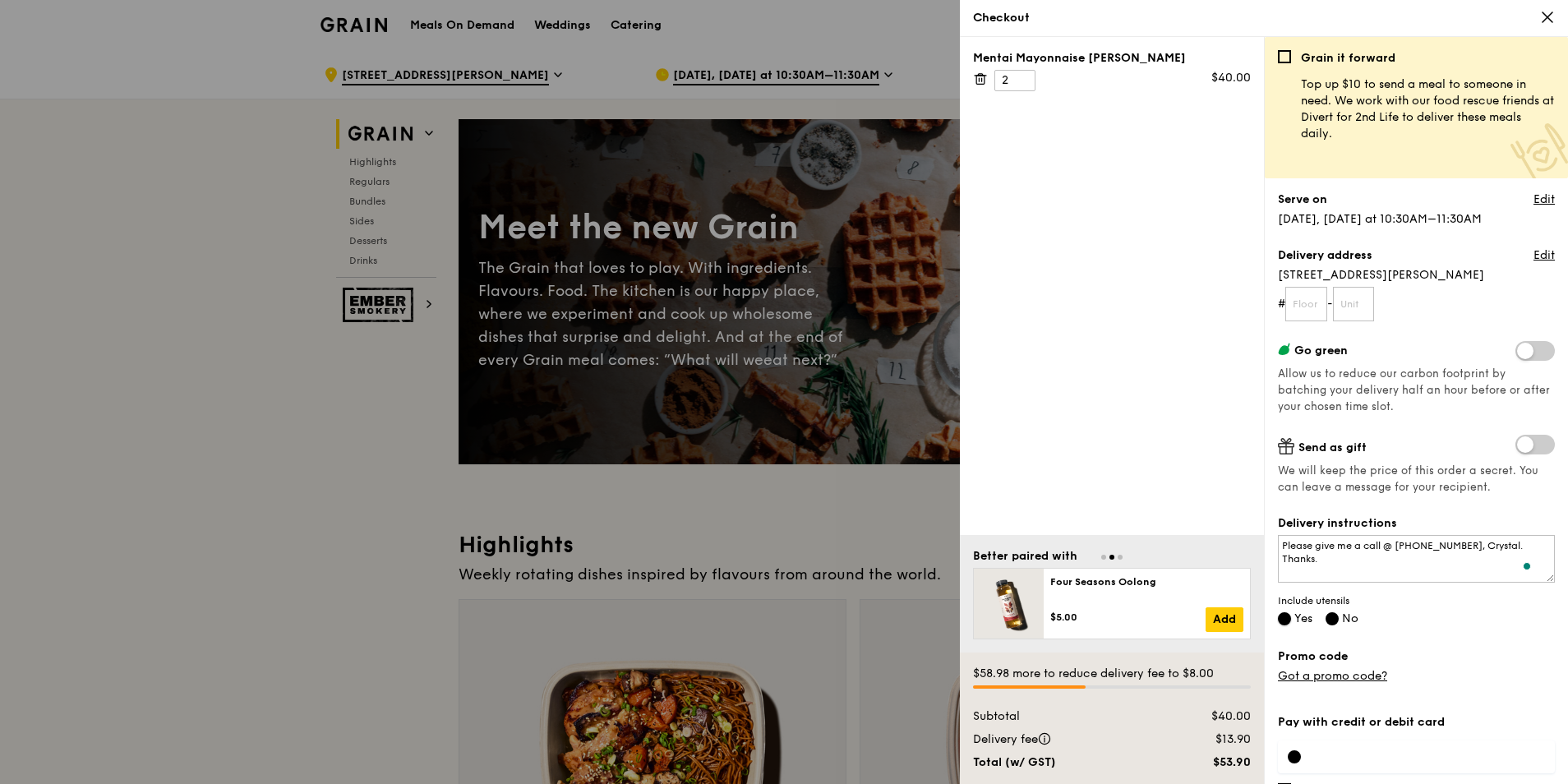
radio input "false"
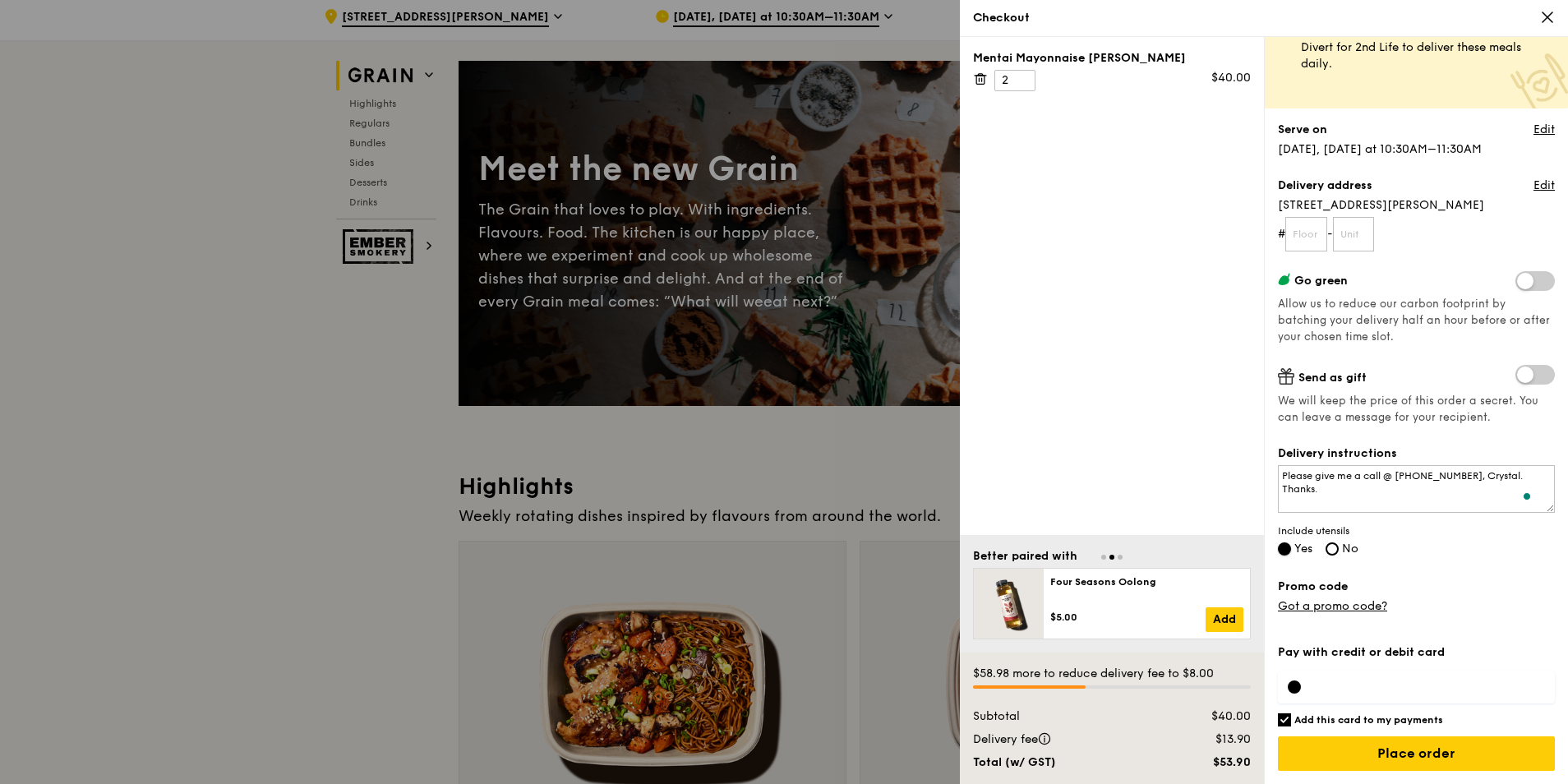
scroll to position [82, 0]
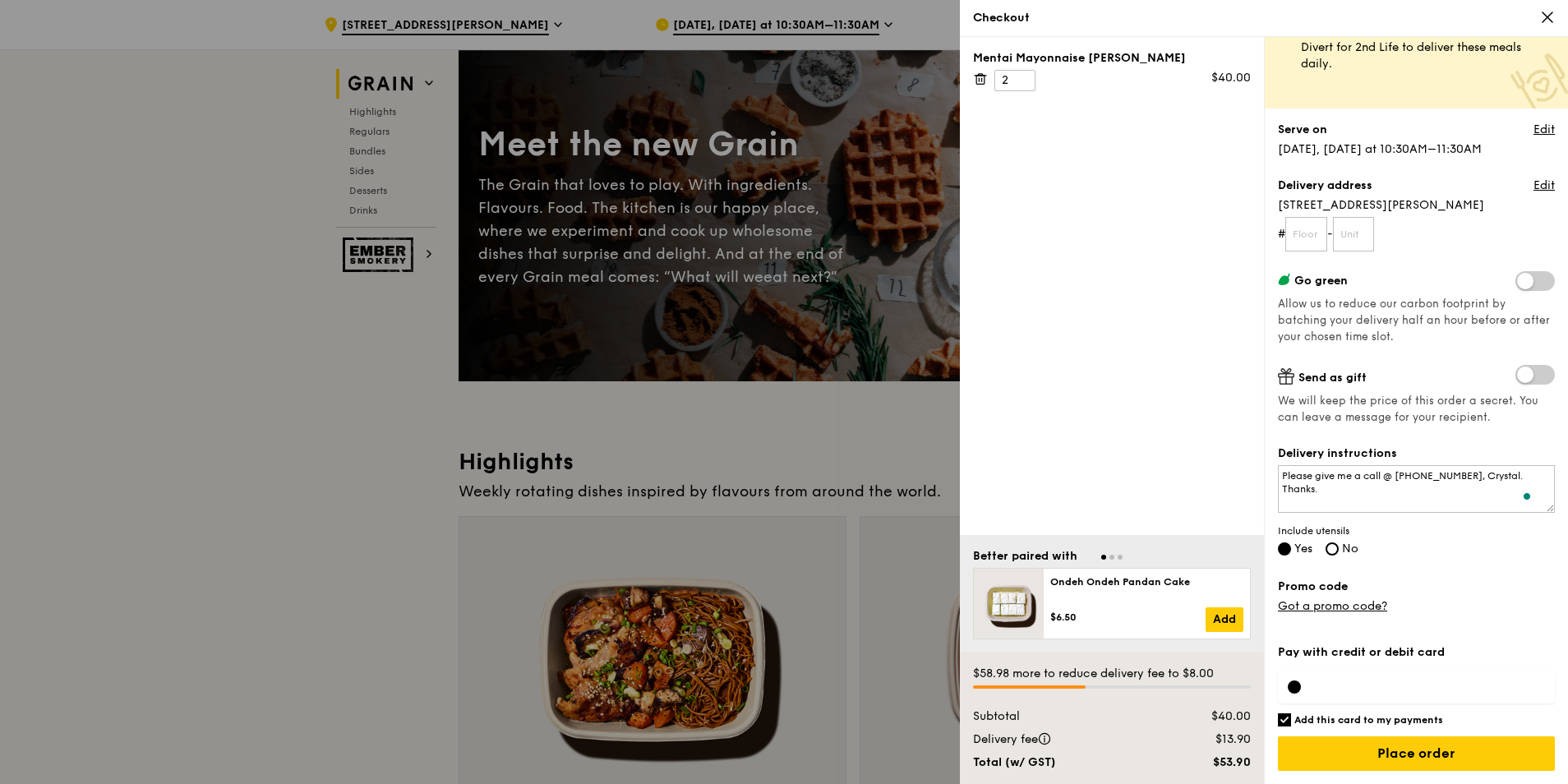
click at [1294, 684] on div at bounding box center [1294, 686] width 14 height 14
click at [1360, 690] on div at bounding box center [1417, 686] width 277 height 33
click at [1284, 717] on input "Add this card to my payments" at bounding box center [1284, 720] width 14 height 14
click at [1335, 694] on div at bounding box center [1417, 686] width 277 height 33
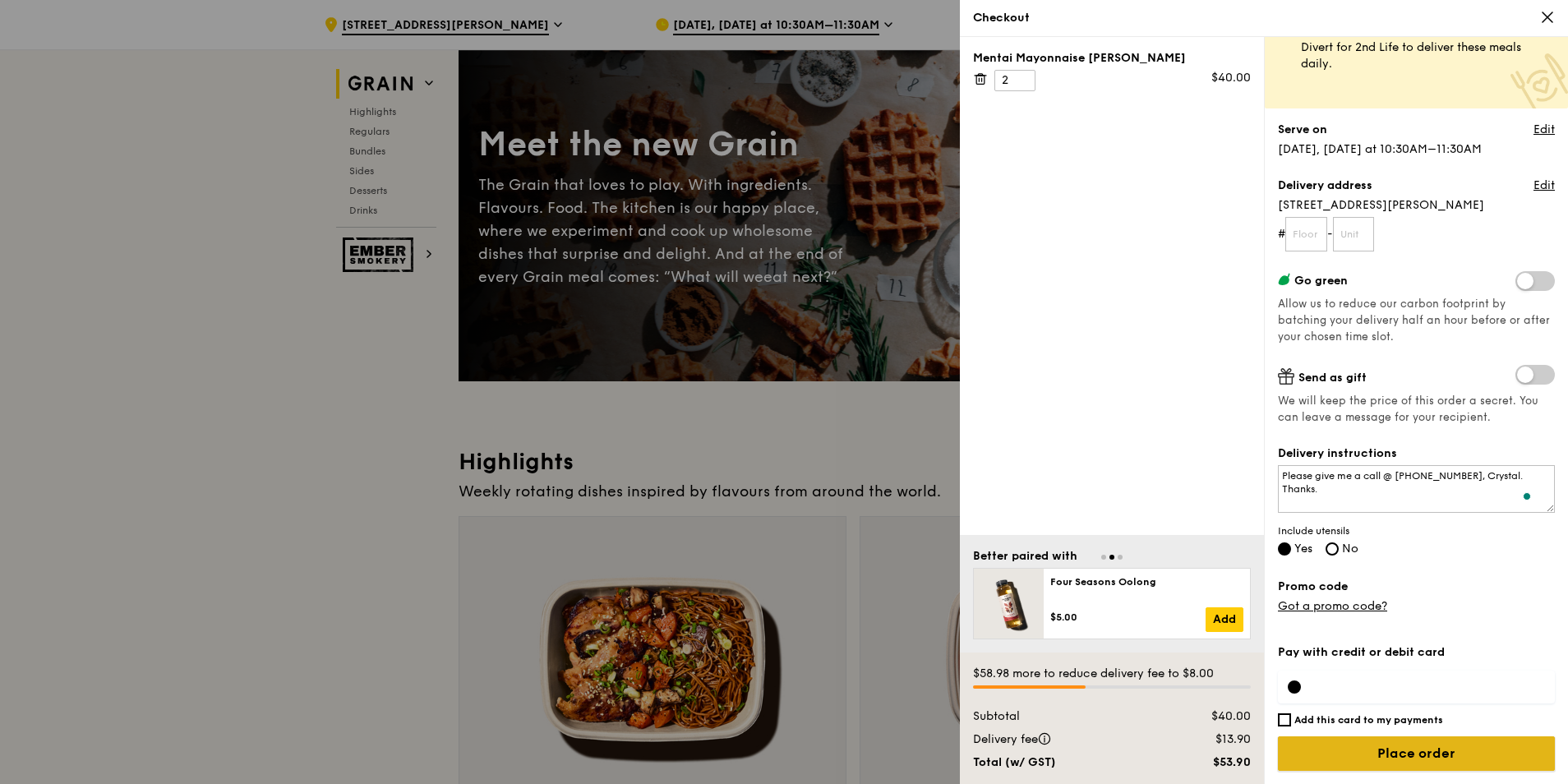
click at [1393, 759] on input "Place order" at bounding box center [1417, 753] width 277 height 34
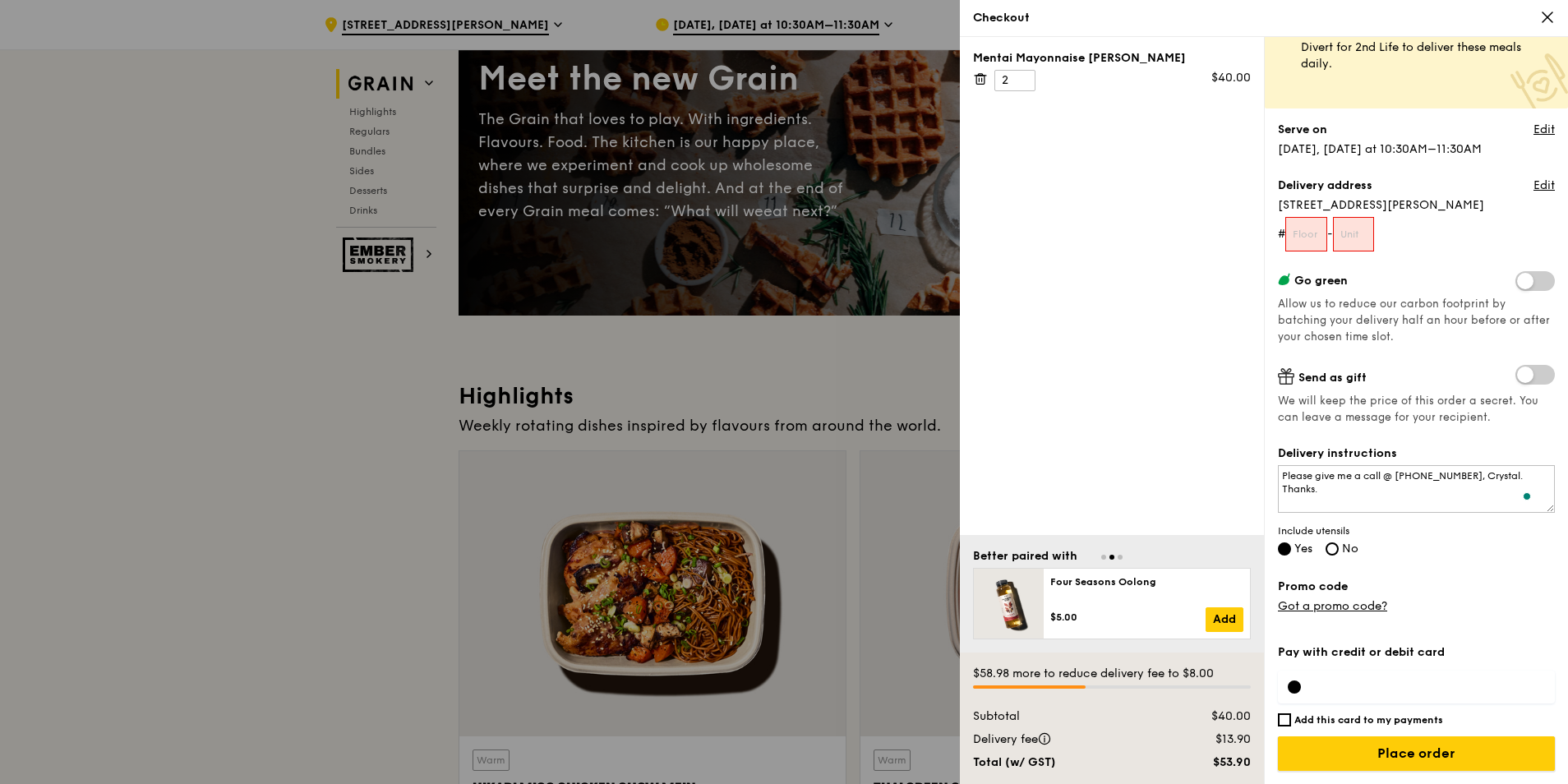
scroll to position [246, 0]
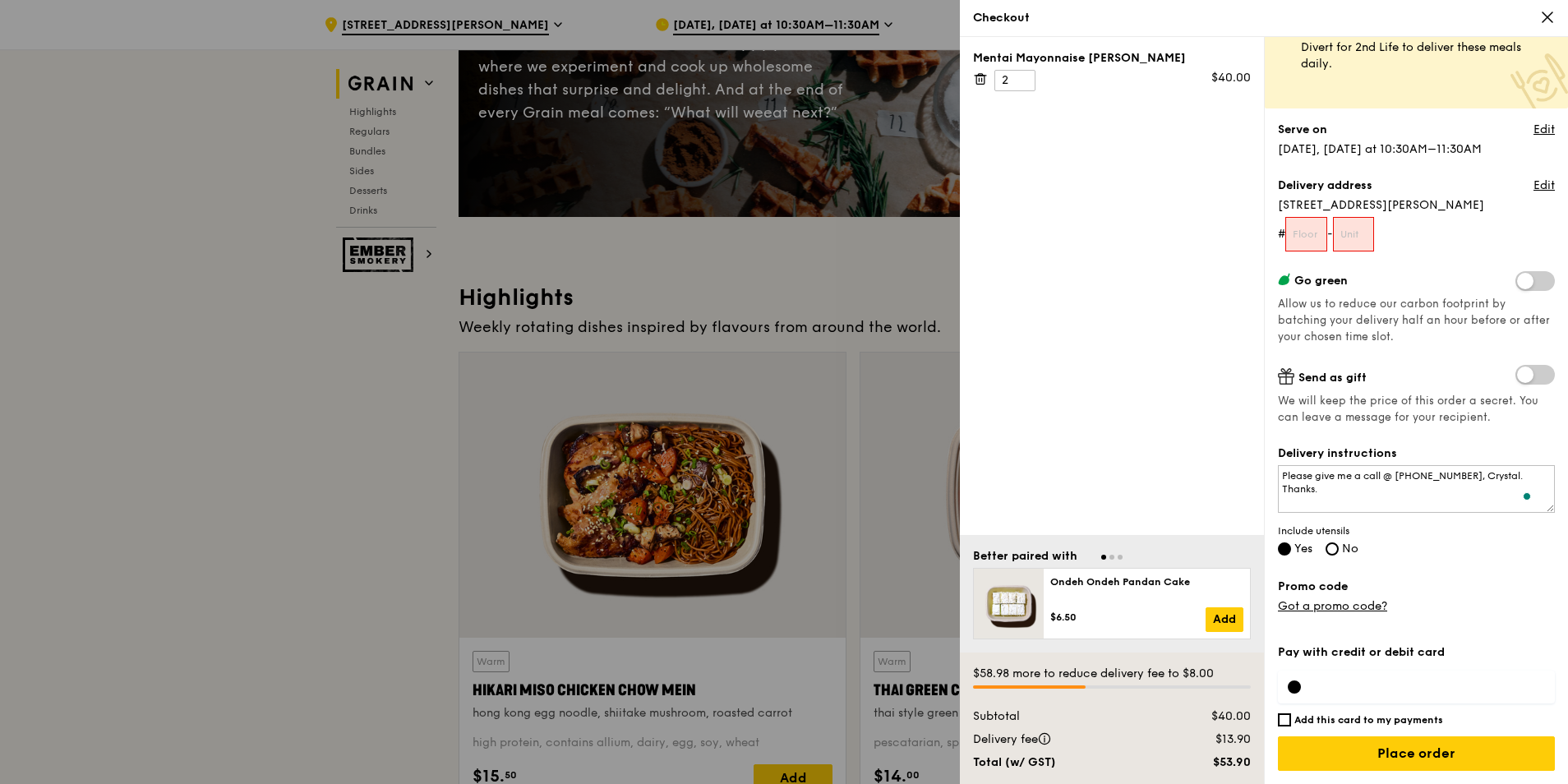
click at [1372, 722] on h6 "Add this card to my payments" at bounding box center [1369, 720] width 149 height 14
click at [1292, 722] on input "Add this card to my payments" at bounding box center [1284, 720] width 14 height 14
click at [1372, 723] on h6 "Add this card to my payments" at bounding box center [1369, 720] width 149 height 14
click at [1292, 723] on input "Add this card to my payments" at bounding box center [1284, 720] width 14 height 14
checkbox input "false"
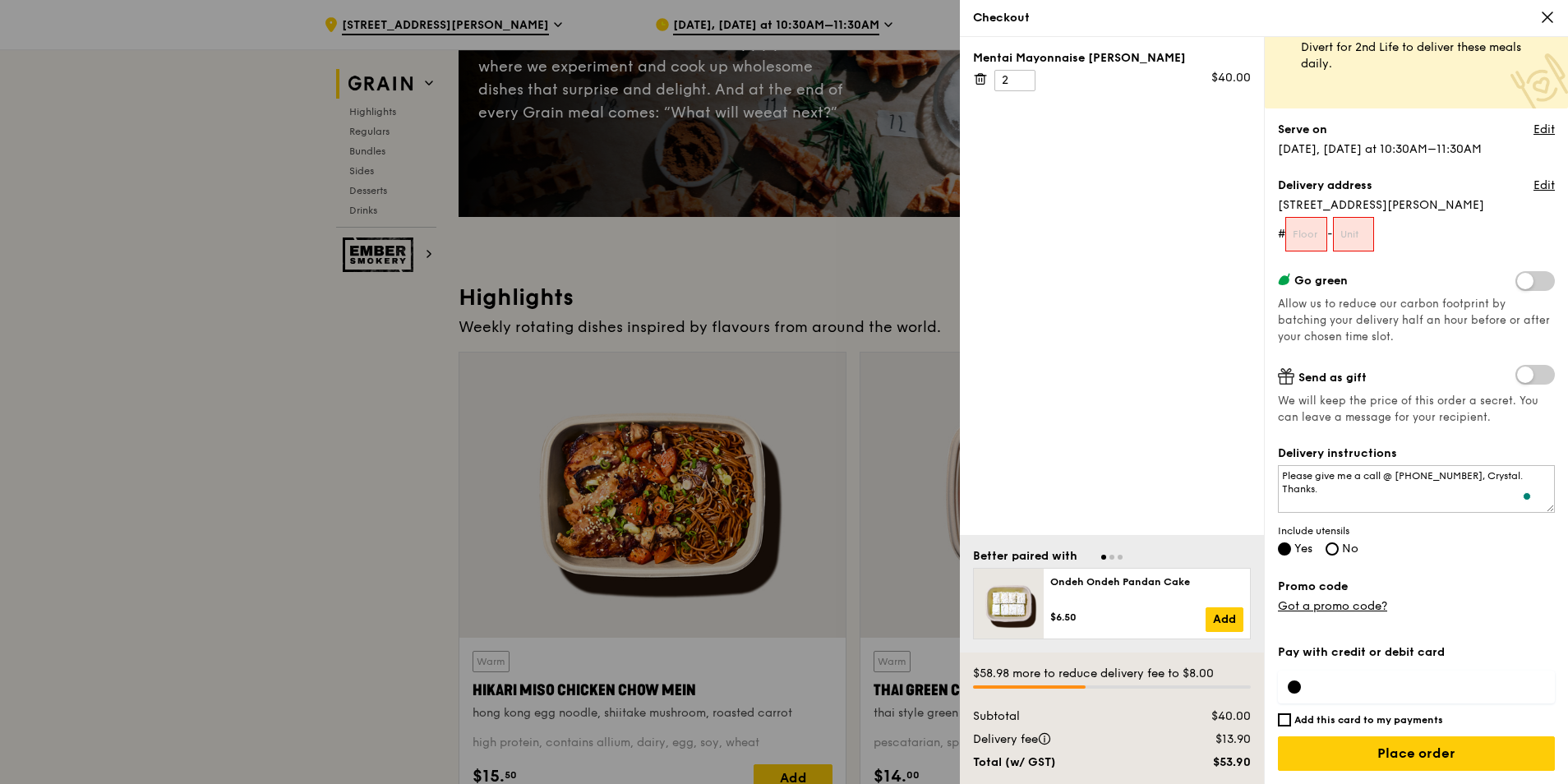
scroll to position [0, 0]
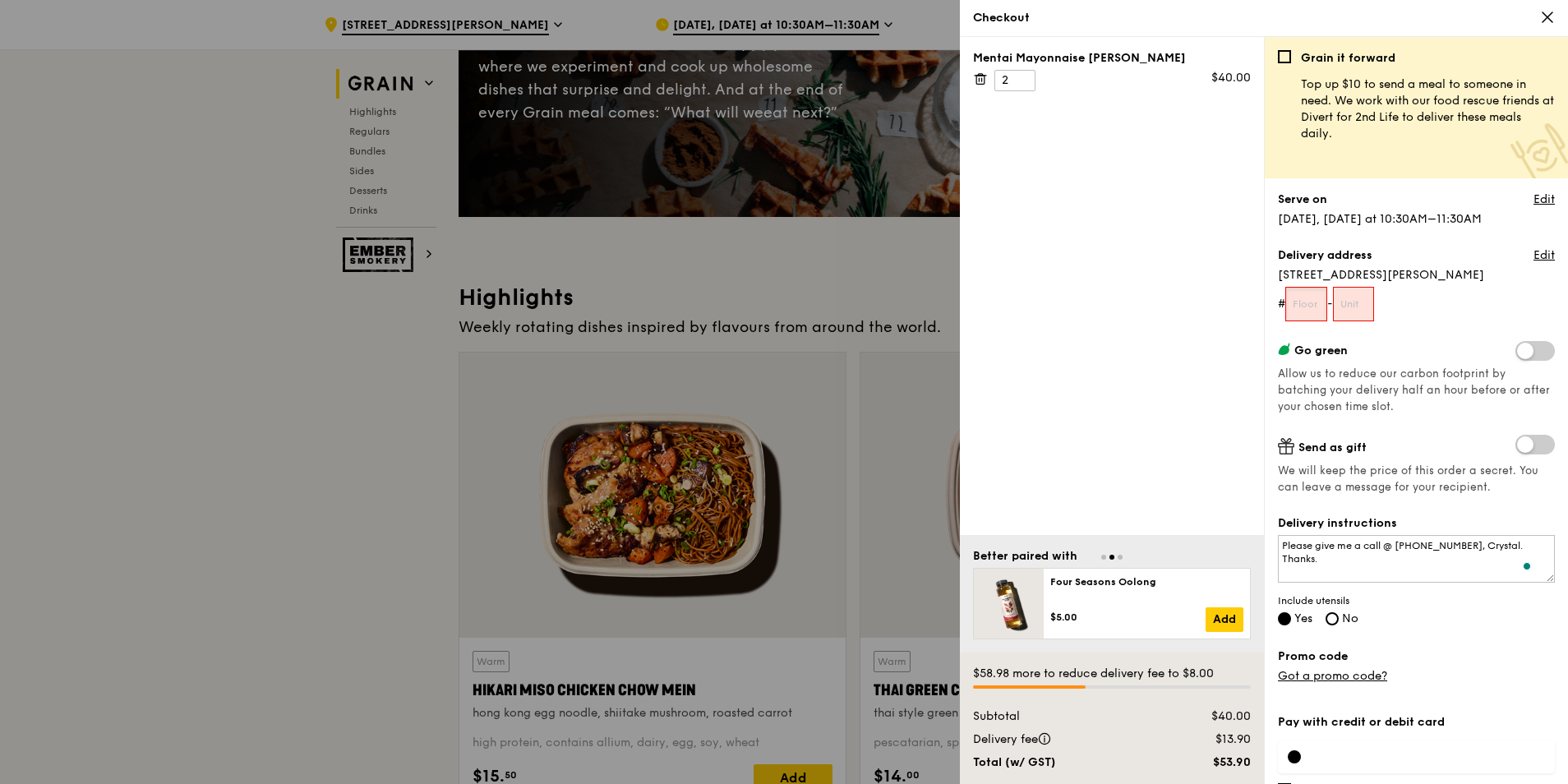
click at [1306, 306] on input "text" at bounding box center [1306, 304] width 42 height 34
type input "01"
type input "0"
drag, startPoint x: 1308, startPoint y: 306, endPoint x: 1296, endPoint y: 311, distance: 13.0
click at [1296, 311] on input "01" at bounding box center [1306, 304] width 42 height 34
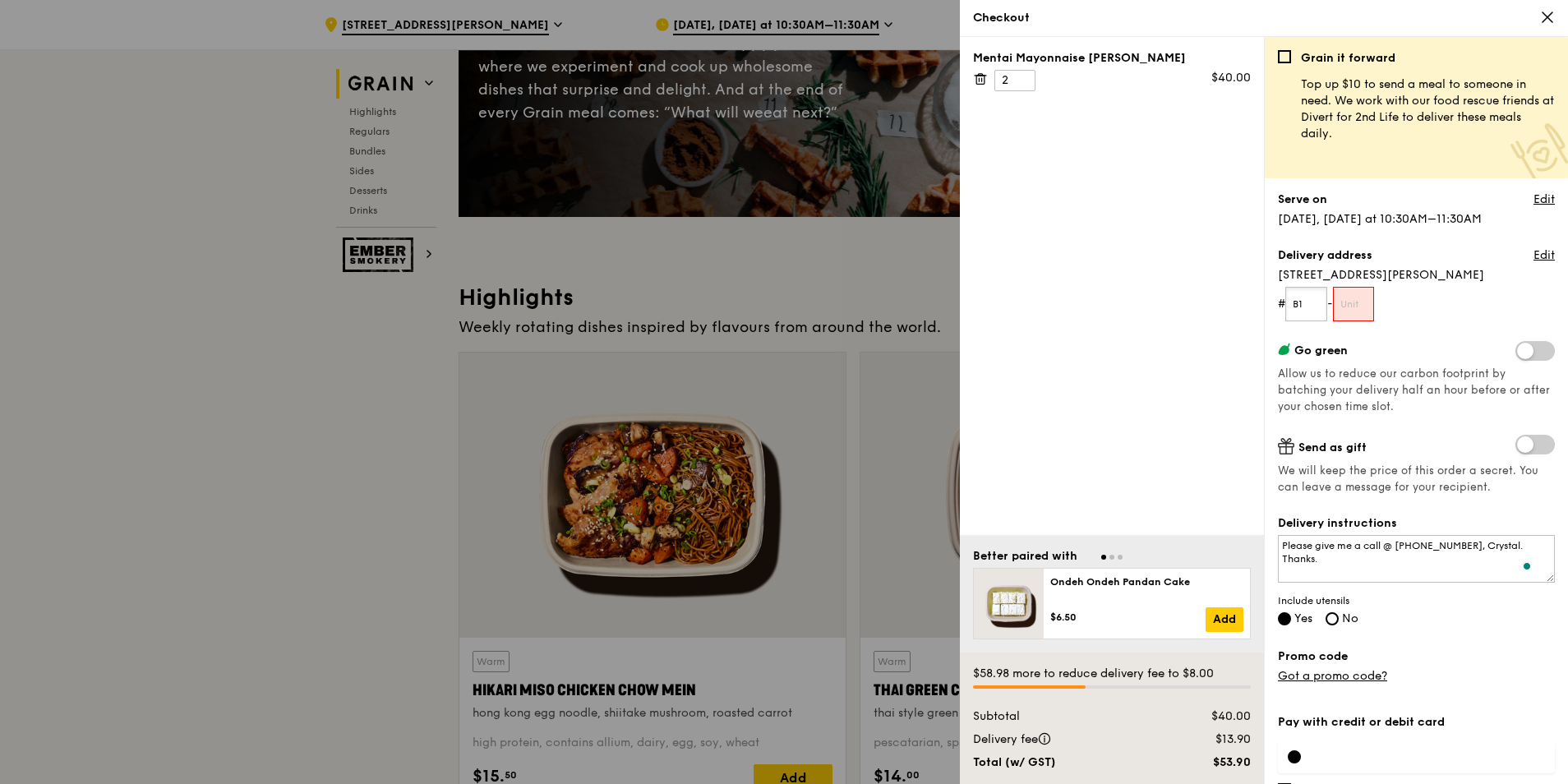
type input "B1"
type input "1"
drag, startPoint x: 1305, startPoint y: 300, endPoint x: 1284, endPoint y: 302, distance: 21.1
click at [1284, 302] on form "# B1 -" at bounding box center [1417, 304] width 277 height 34
drag, startPoint x: 1310, startPoint y: 306, endPoint x: 1284, endPoint y: 307, distance: 26.0
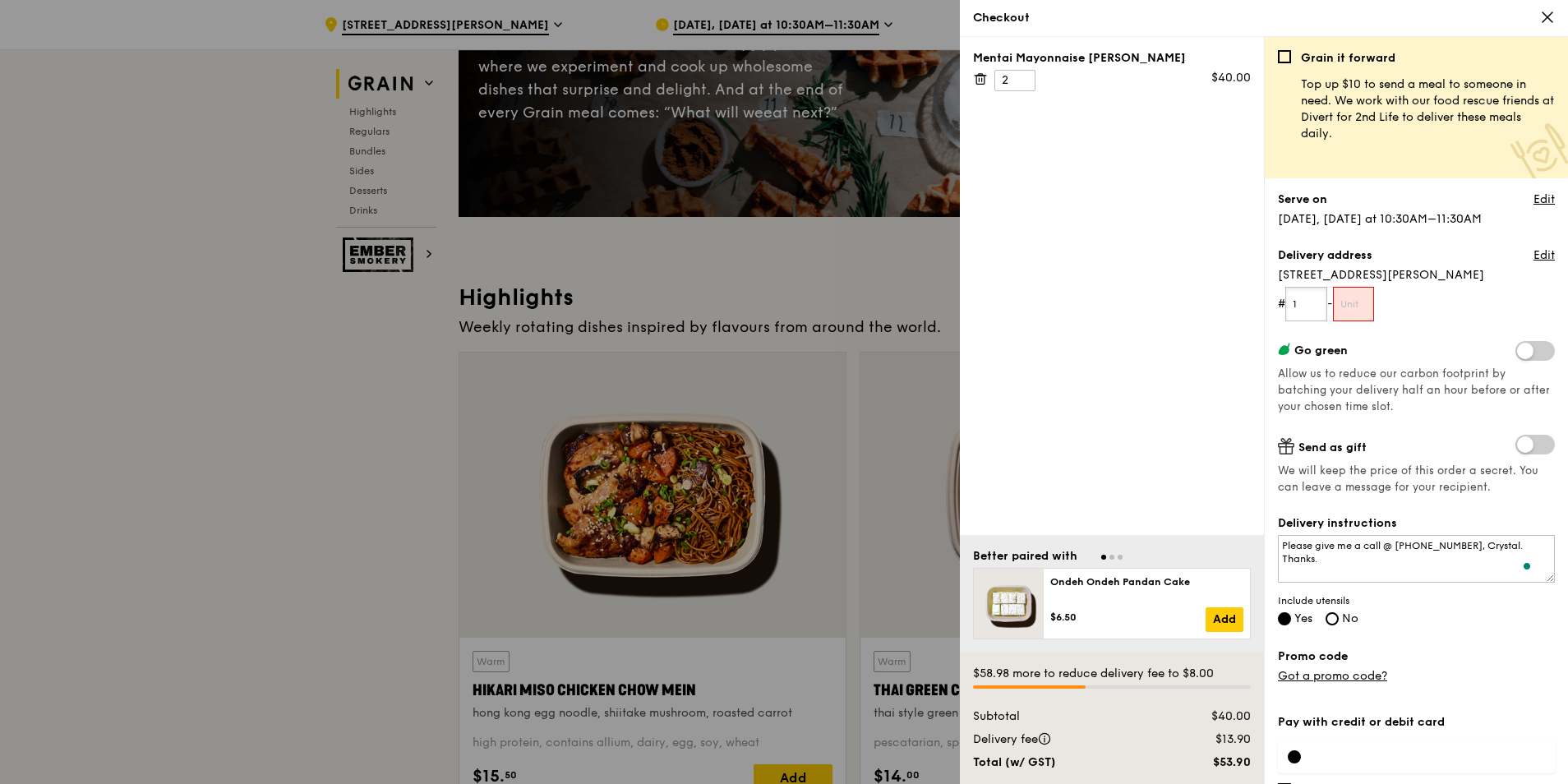
click at [1284, 307] on form "# 1 -" at bounding box center [1417, 304] width 277 height 34
type input "01"
click at [1361, 306] on input "text" at bounding box center [1354, 304] width 42 height 34
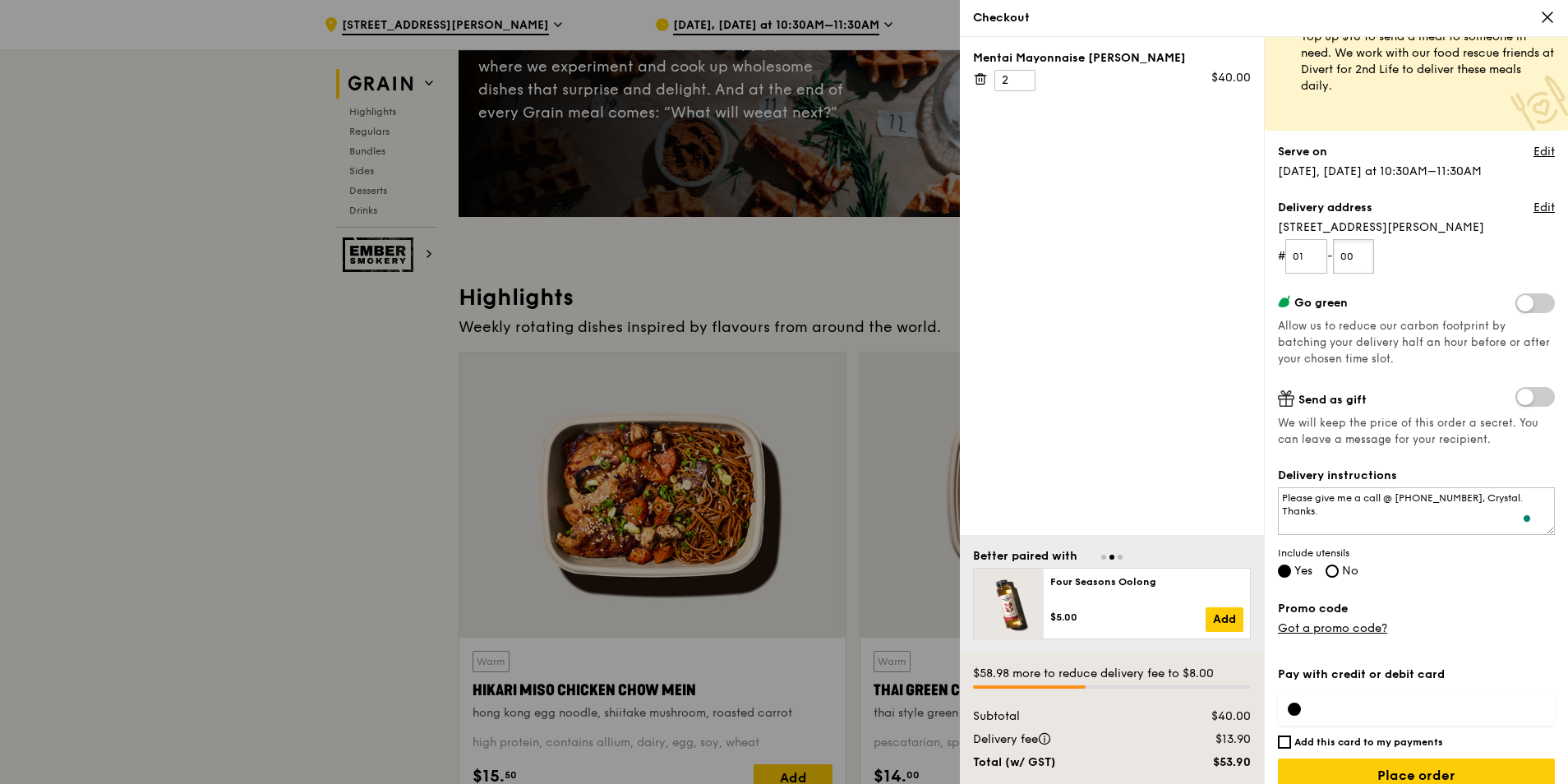
scroll to position [70, 0]
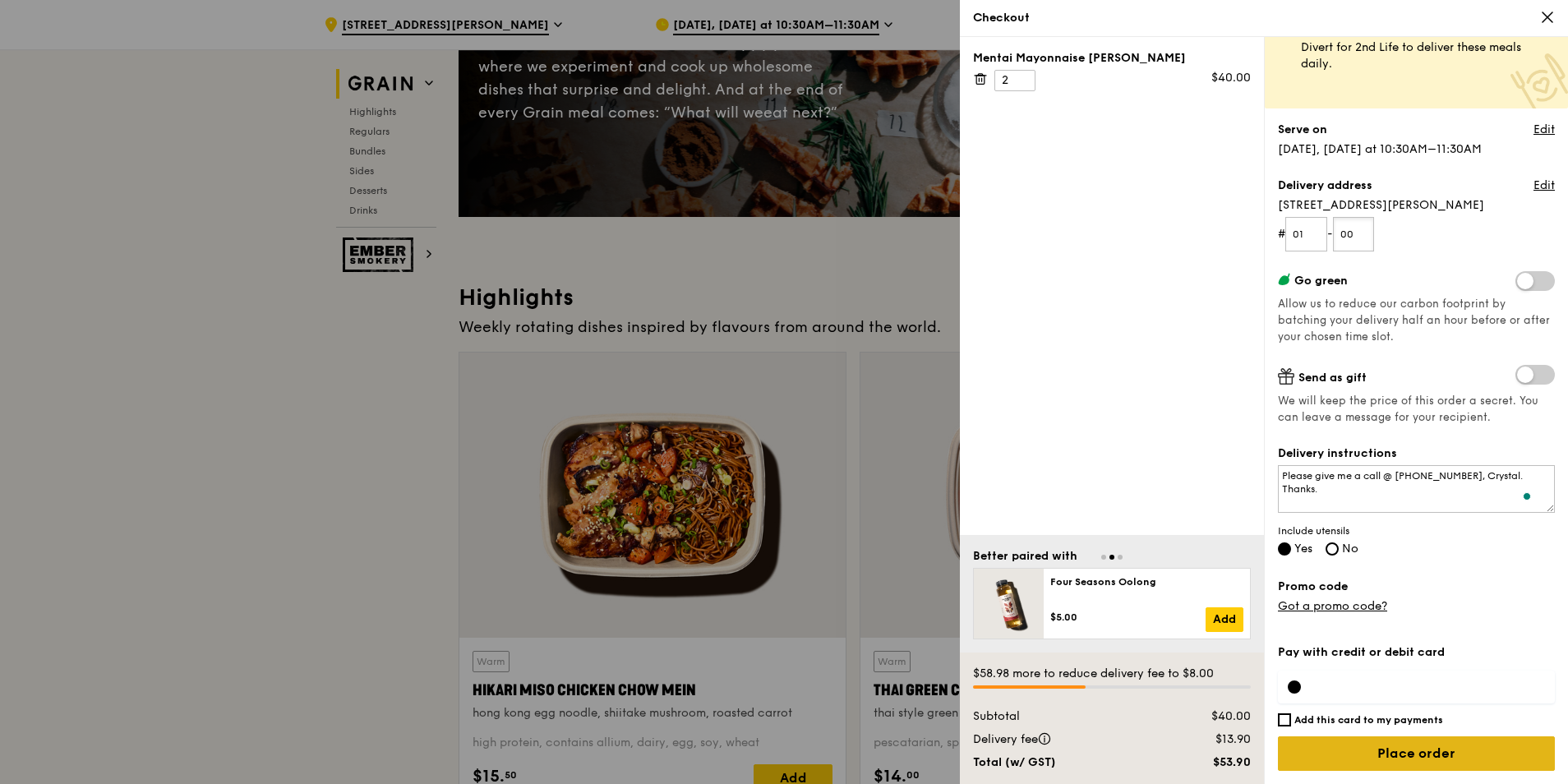
type input "00"
click at [1412, 752] on input "Place order" at bounding box center [1417, 753] width 277 height 34
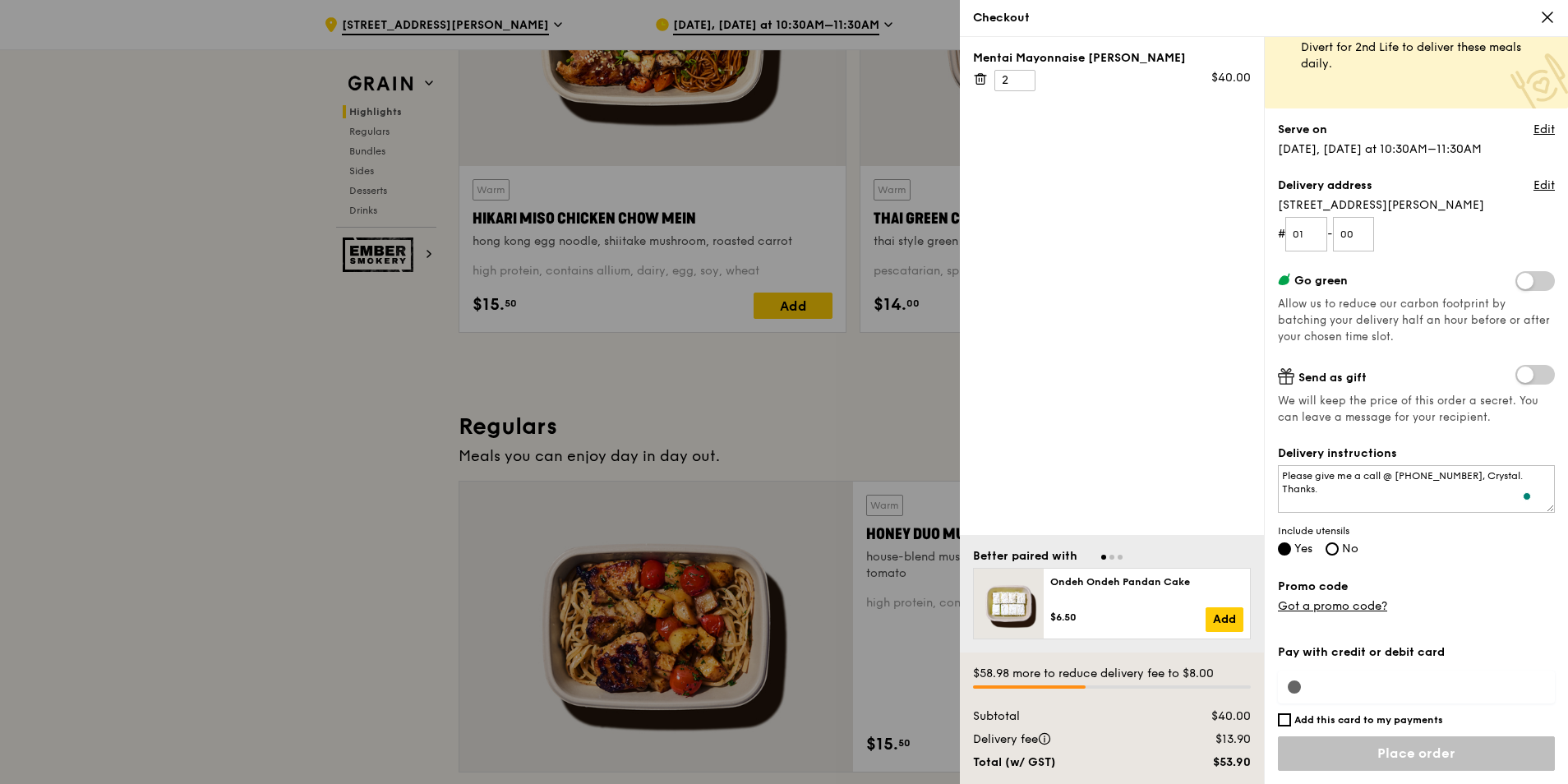
scroll to position [740, 0]
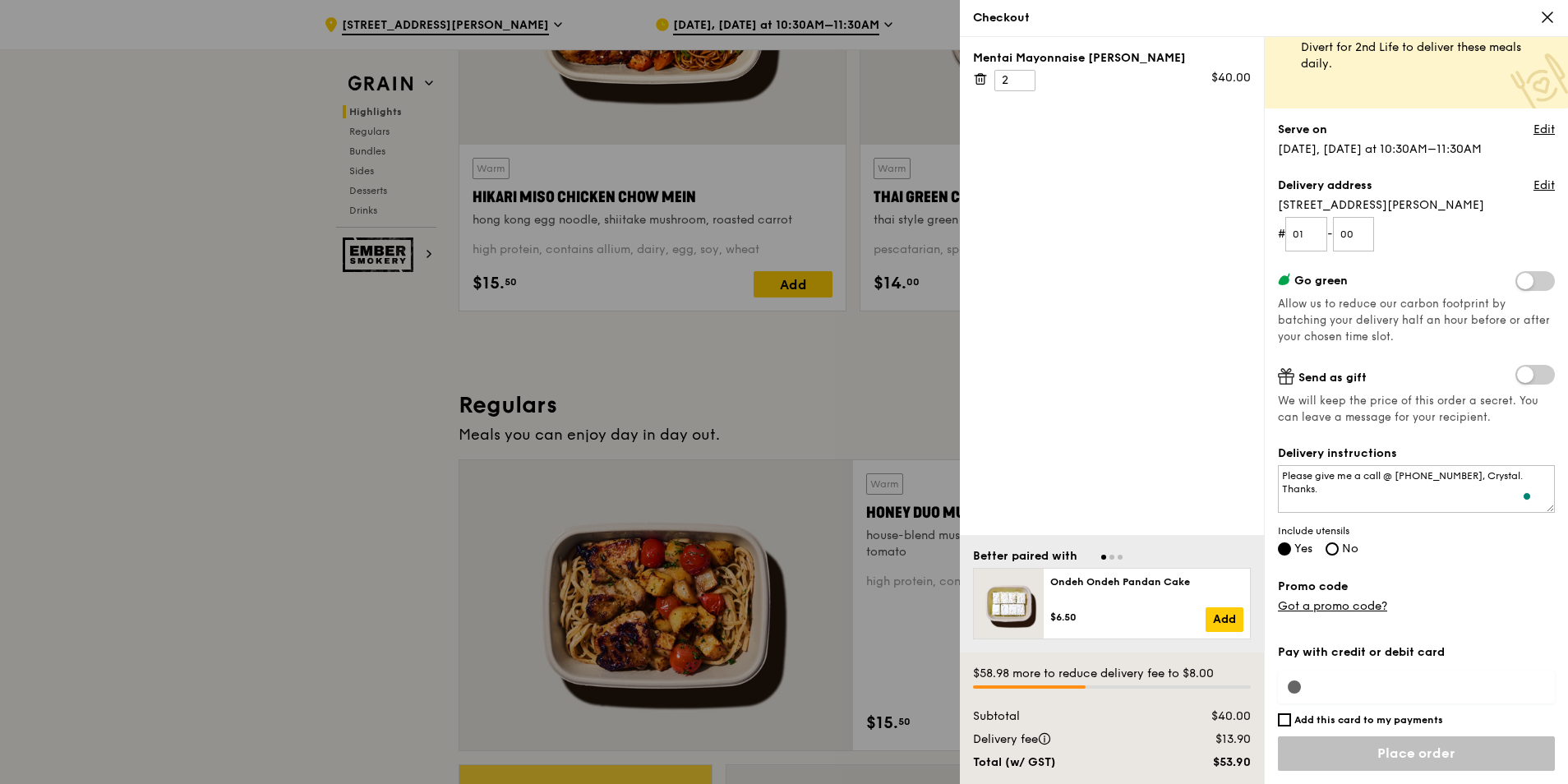
drag, startPoint x: 1540, startPoint y: 22, endPoint x: 1542, endPoint y: 2, distance: 20.1
click at [1540, 21] on div "Checkout" at bounding box center [1264, 18] width 582 height 16
